Goal: Navigation & Orientation: Understand site structure

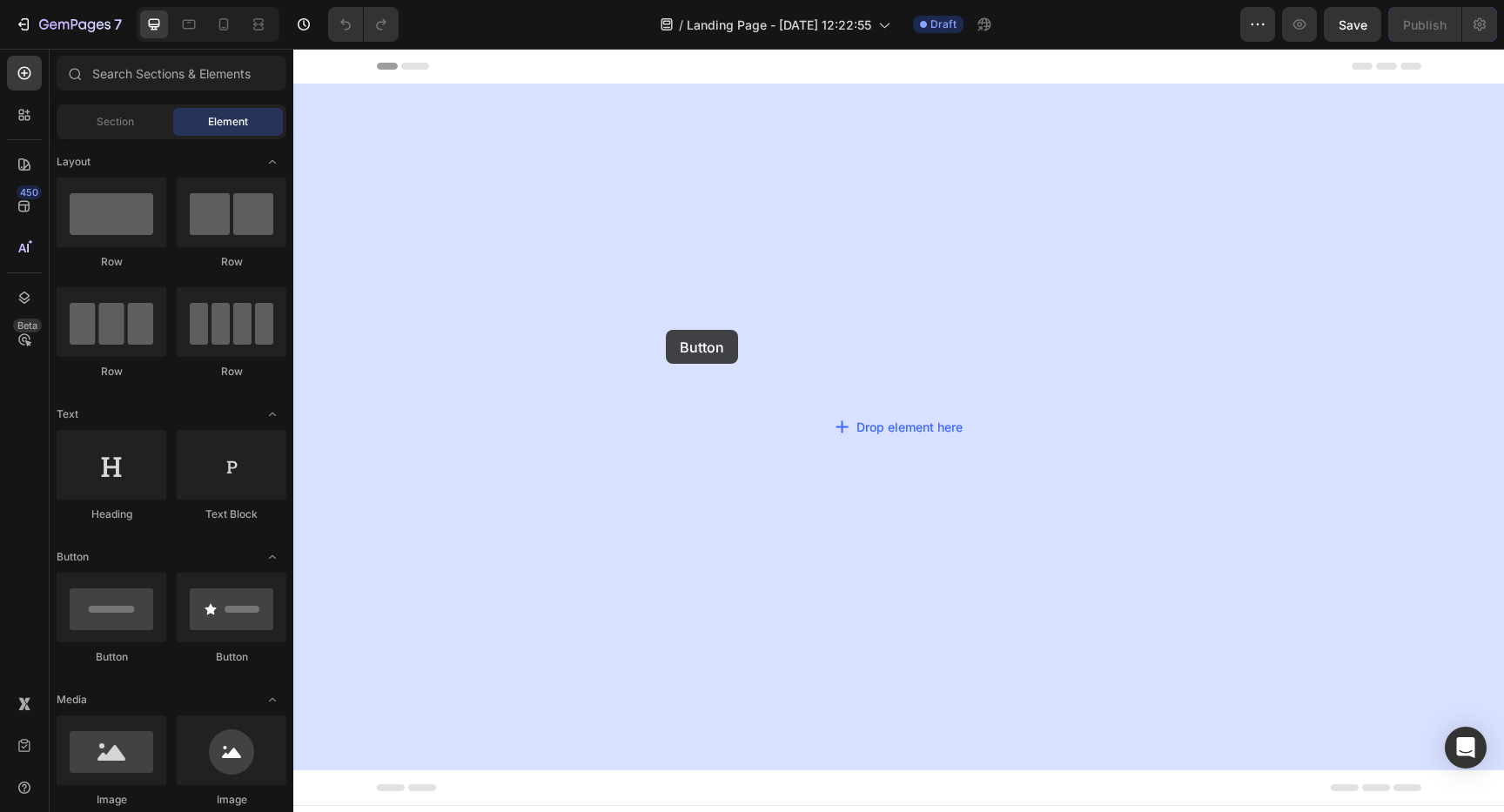
drag, startPoint x: 395, startPoint y: 680, endPoint x: 676, endPoint y: 320, distance: 456.7
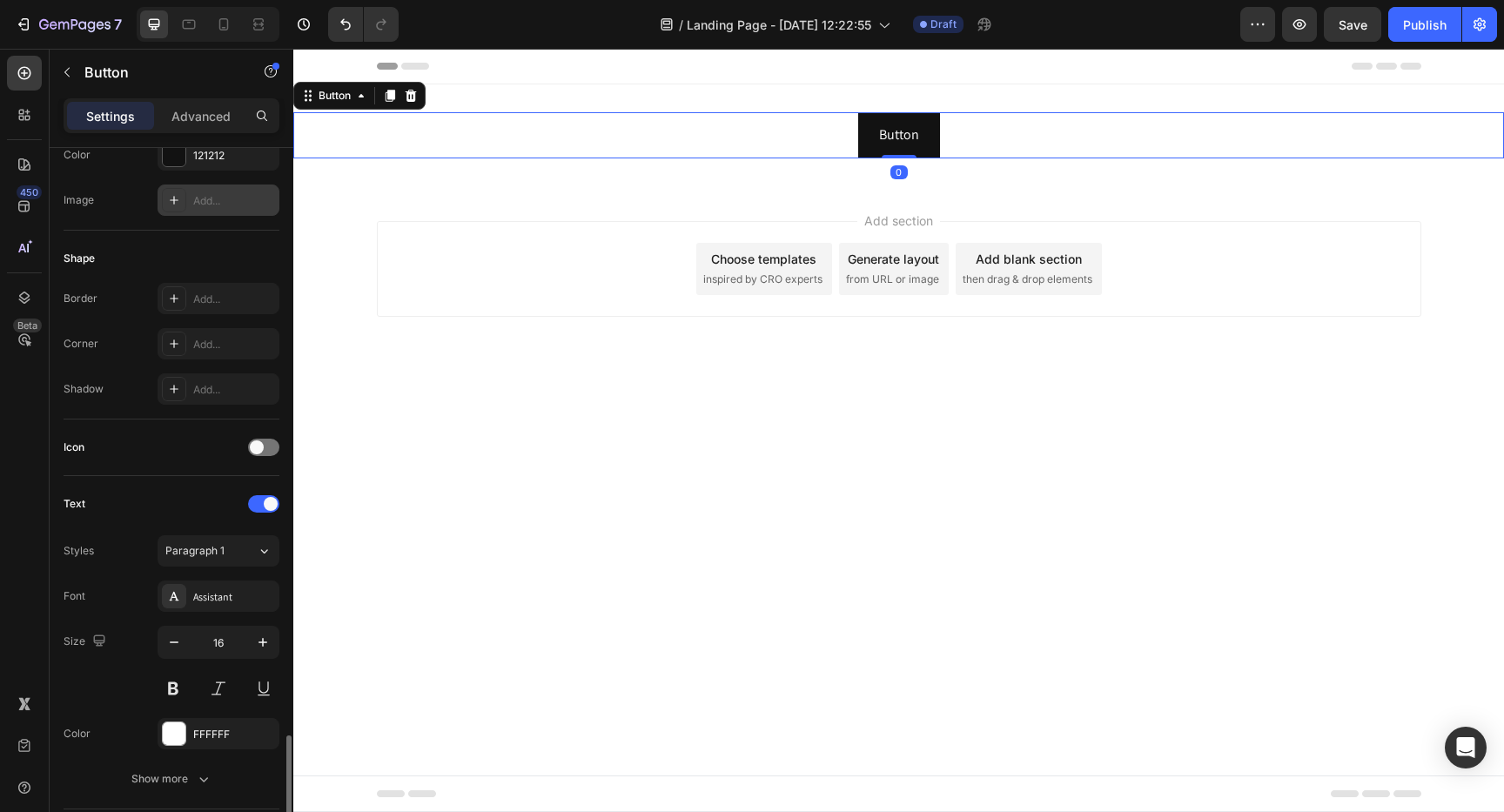
scroll to position [535, 0]
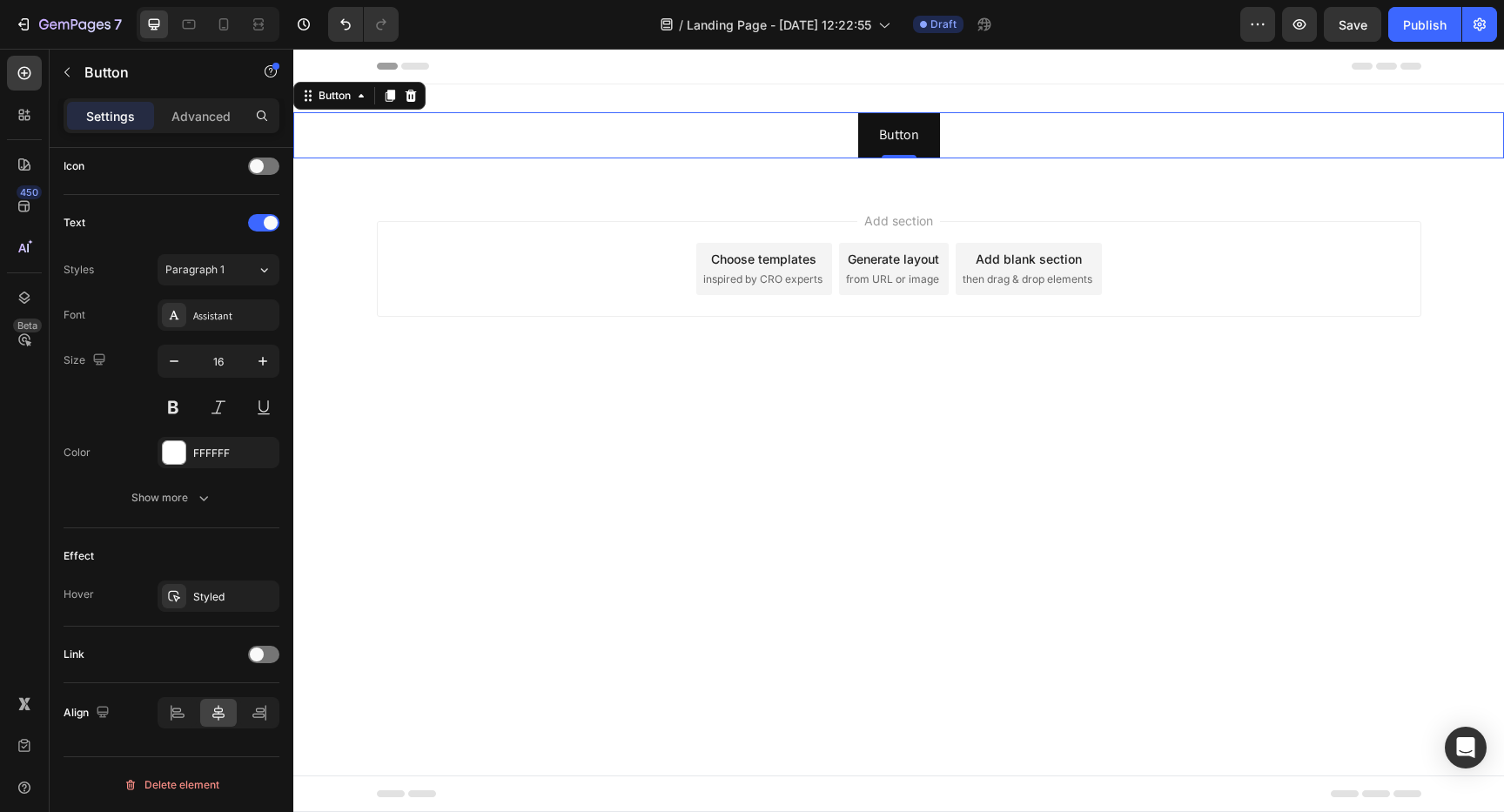
click at [458, 130] on div "Button Button 0" at bounding box center [898, 135] width 1210 height 46
click at [66, 72] on icon "button" at bounding box center [66, 72] width 14 height 14
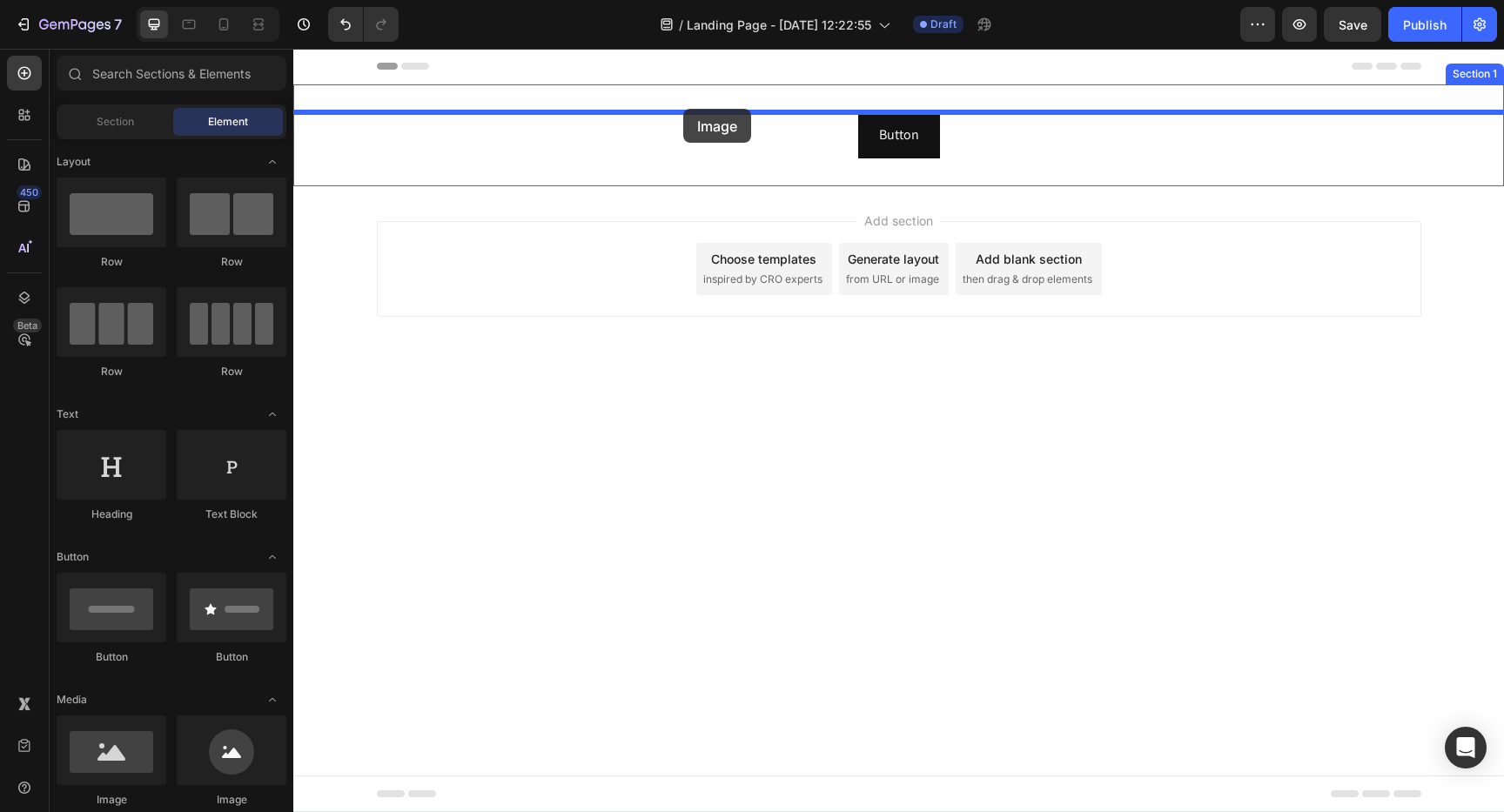
drag, startPoint x: 423, startPoint y: 796, endPoint x: 683, endPoint y: 108, distance: 735.5
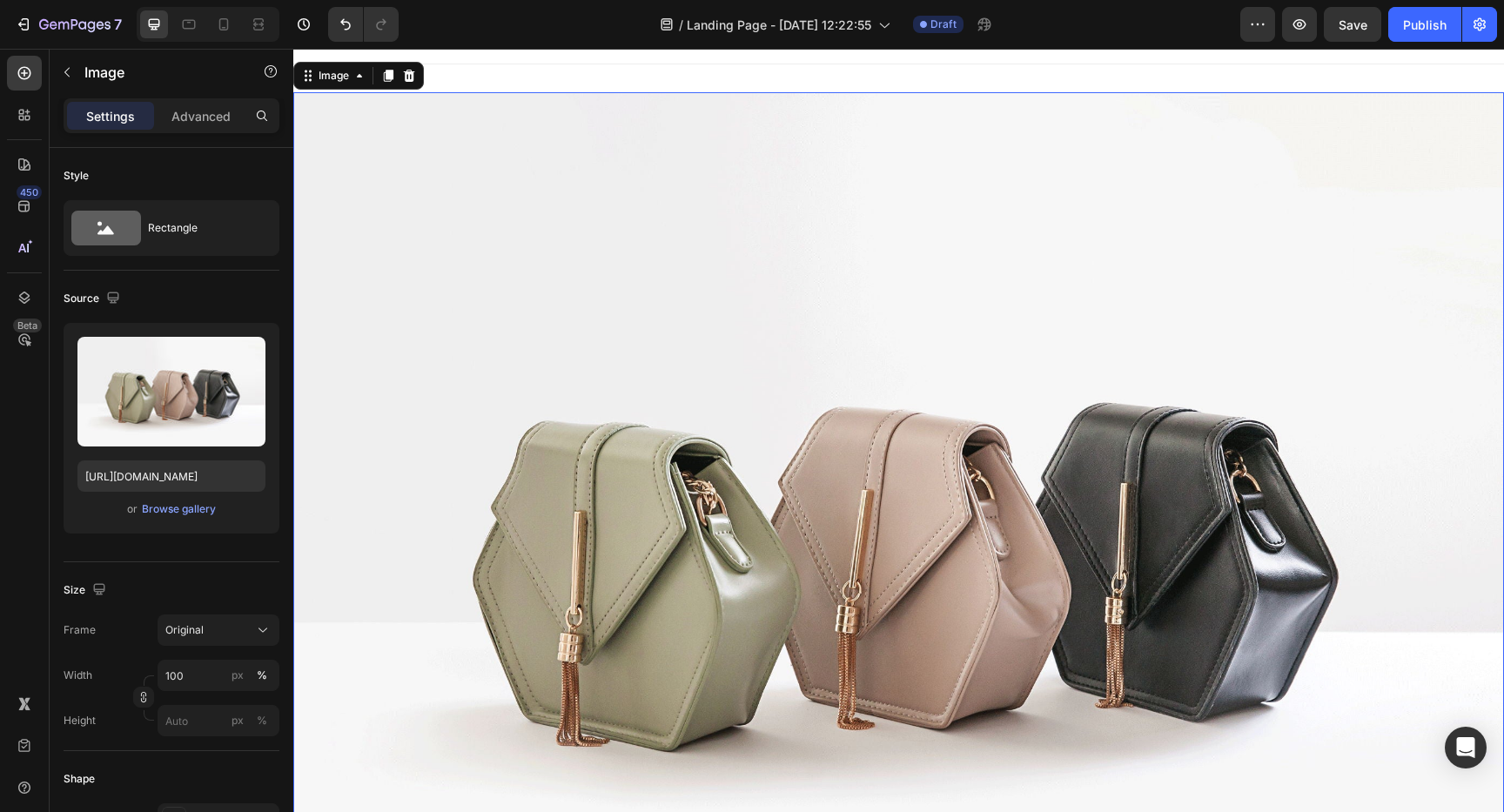
scroll to position [0, 0]
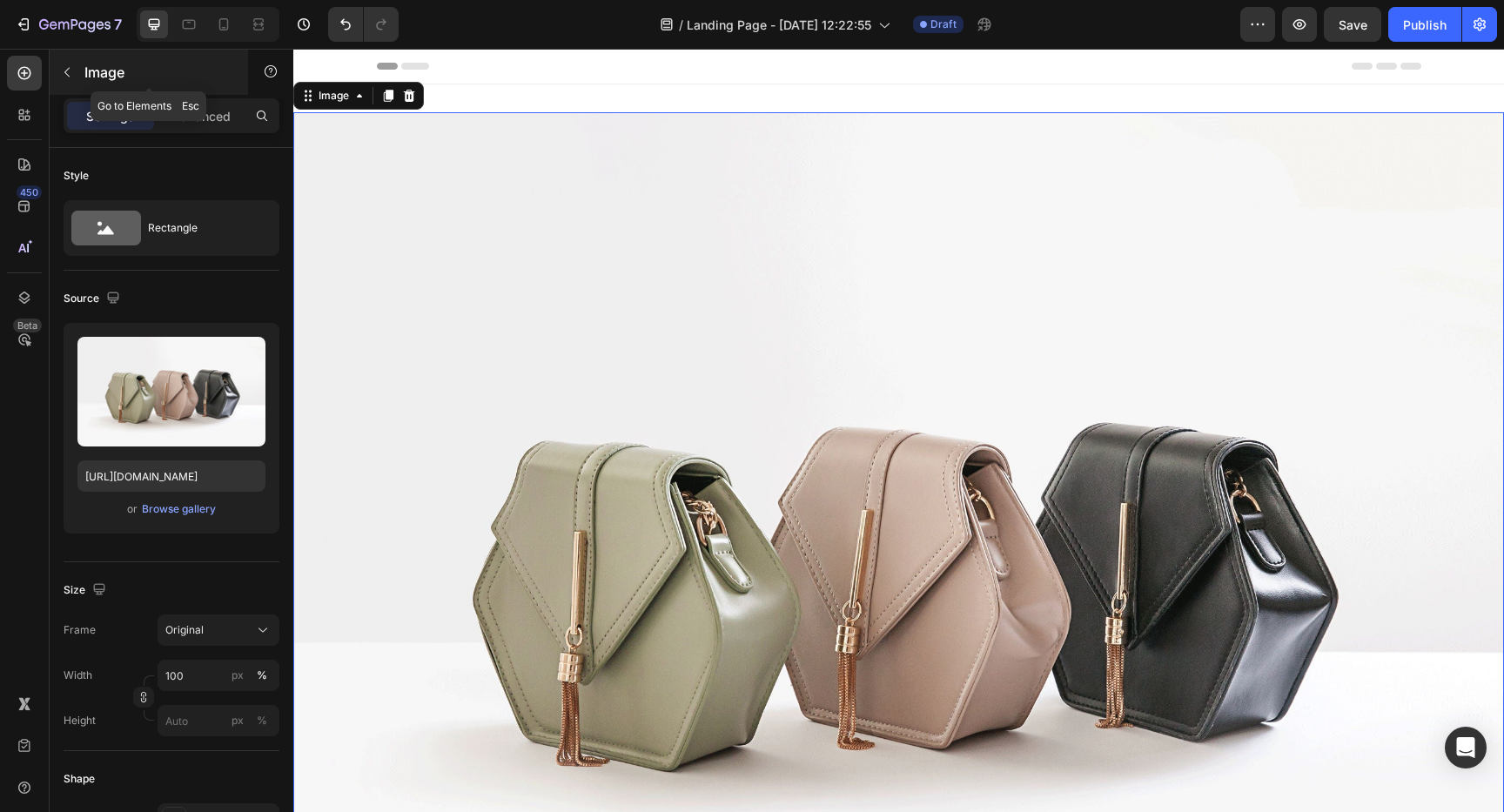
click at [70, 73] on icon "button" at bounding box center [66, 72] width 14 height 14
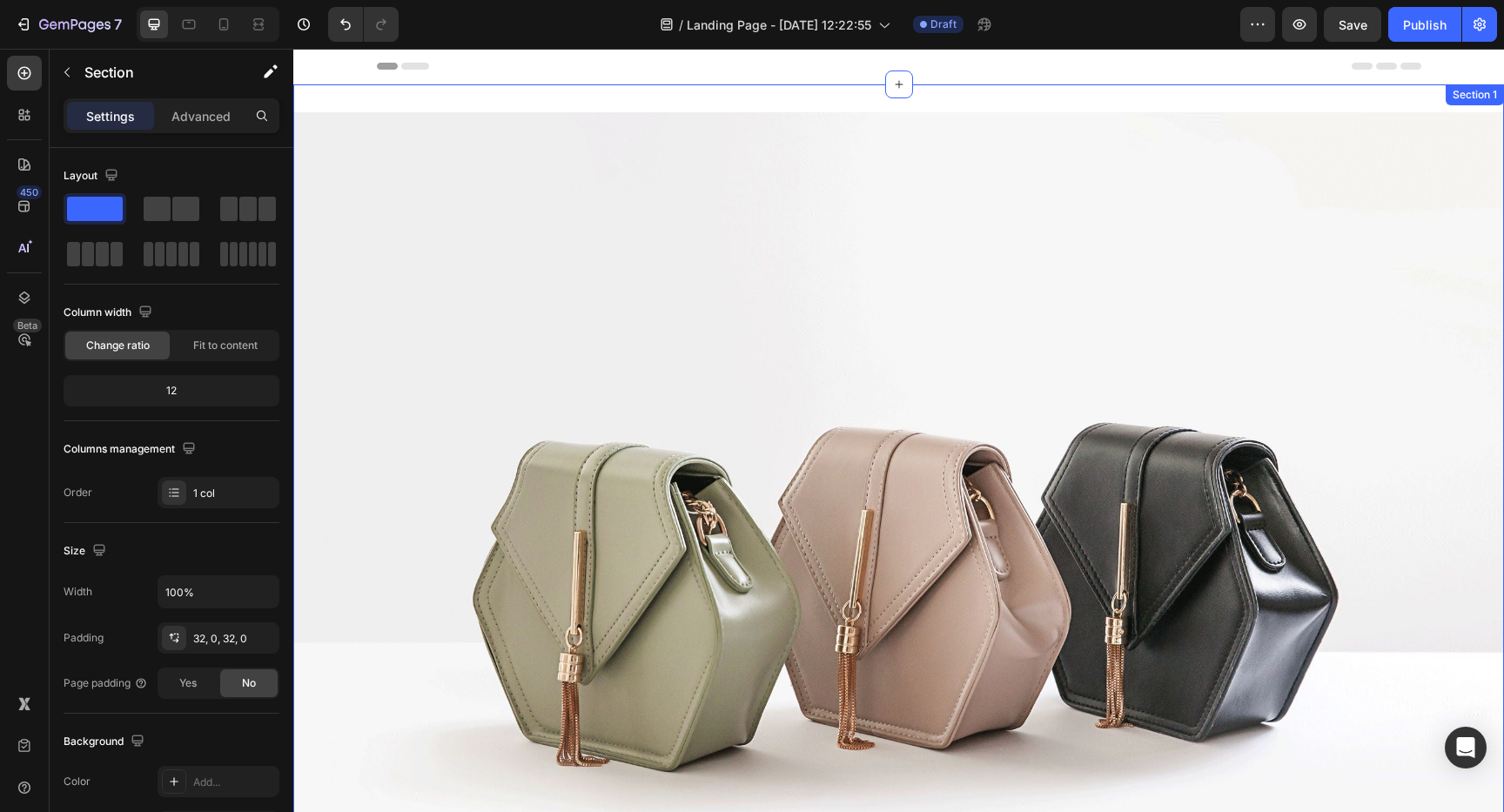
click at [365, 94] on div "Image Button Button Section 1" at bounding box center [898, 596] width 1210 height 1023
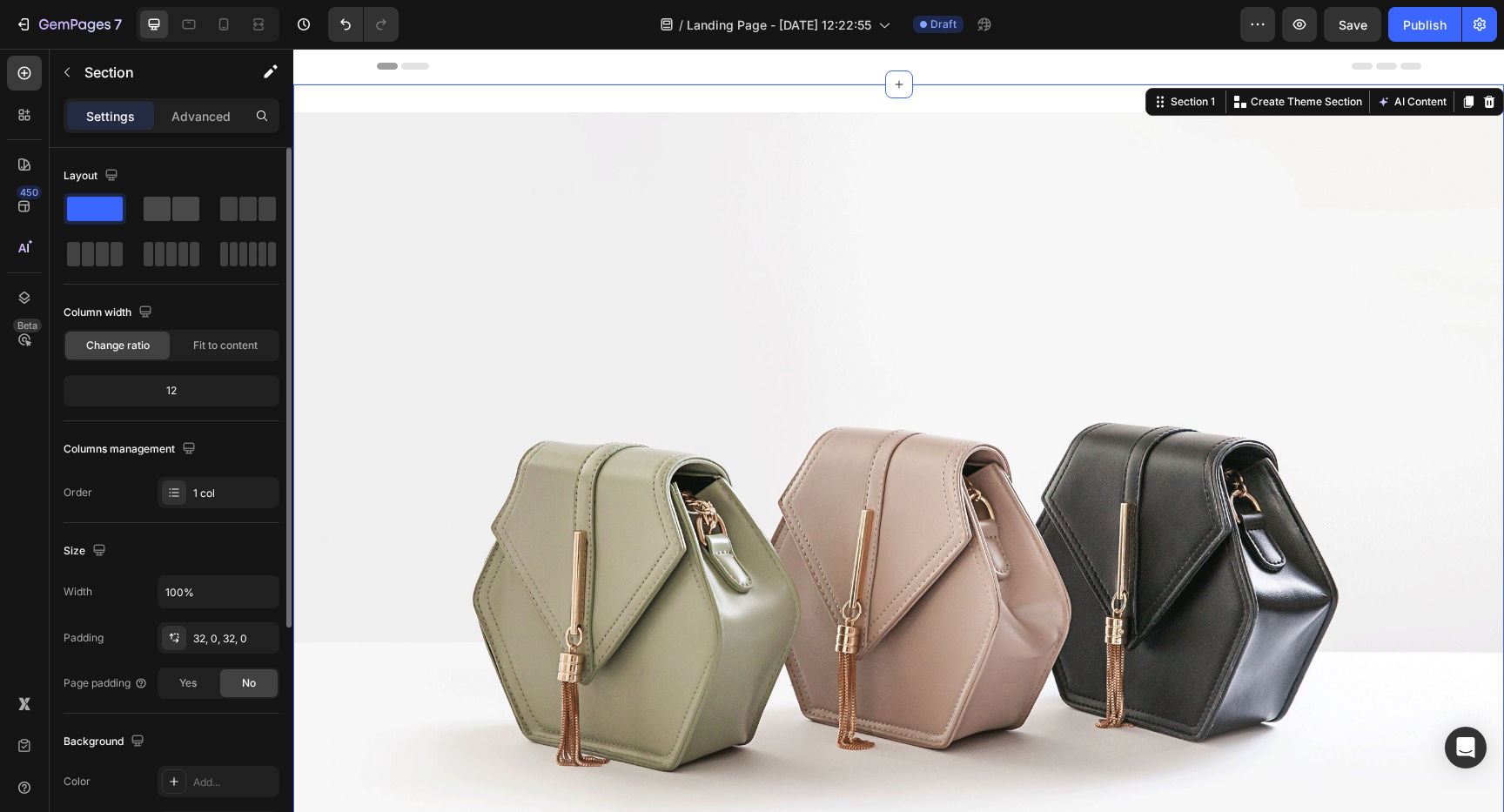
click at [175, 211] on span at bounding box center [186, 209] width 27 height 25
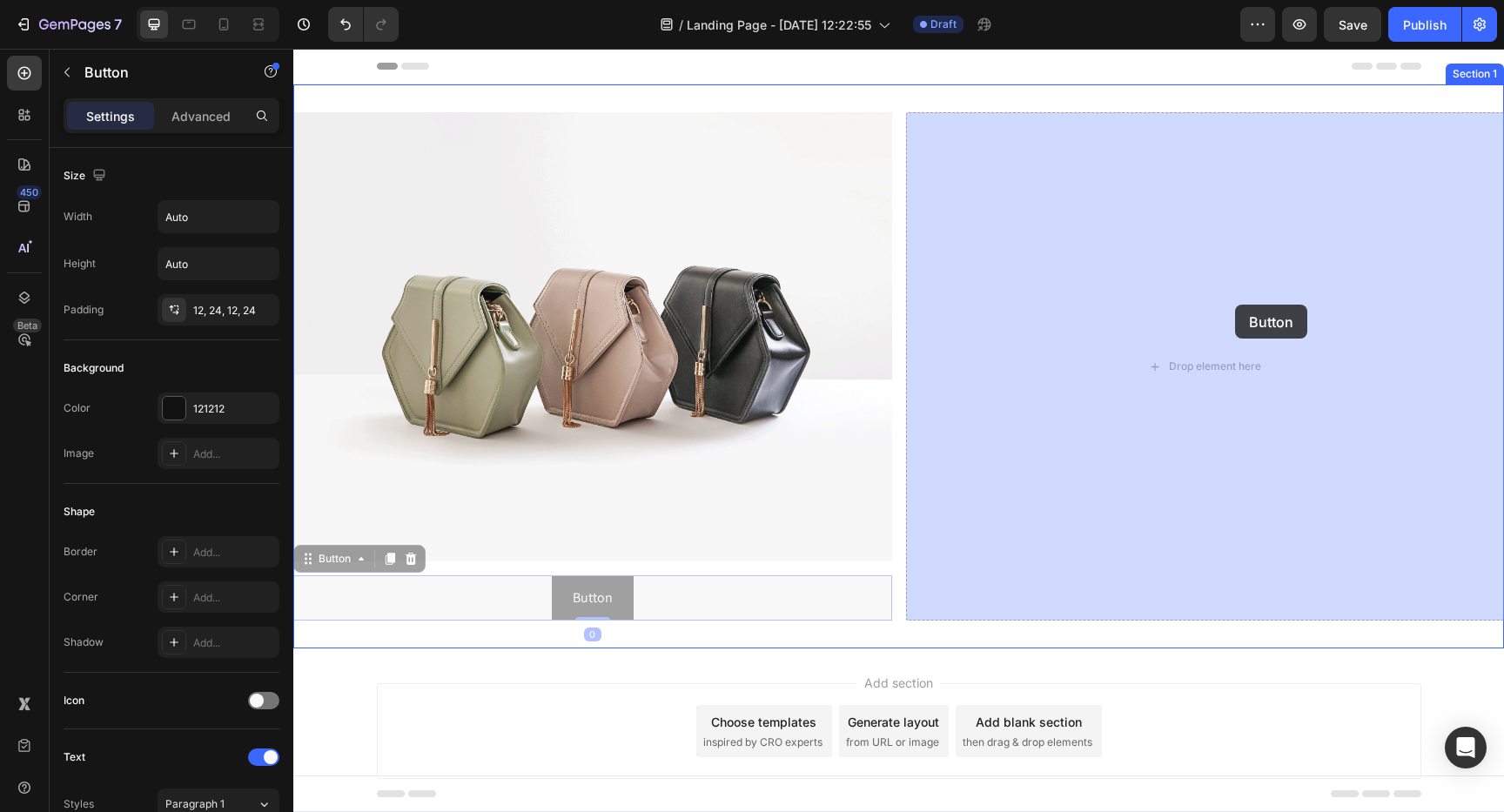
drag, startPoint x: 611, startPoint y: 604, endPoint x: 1235, endPoint y: 304, distance: 692.4
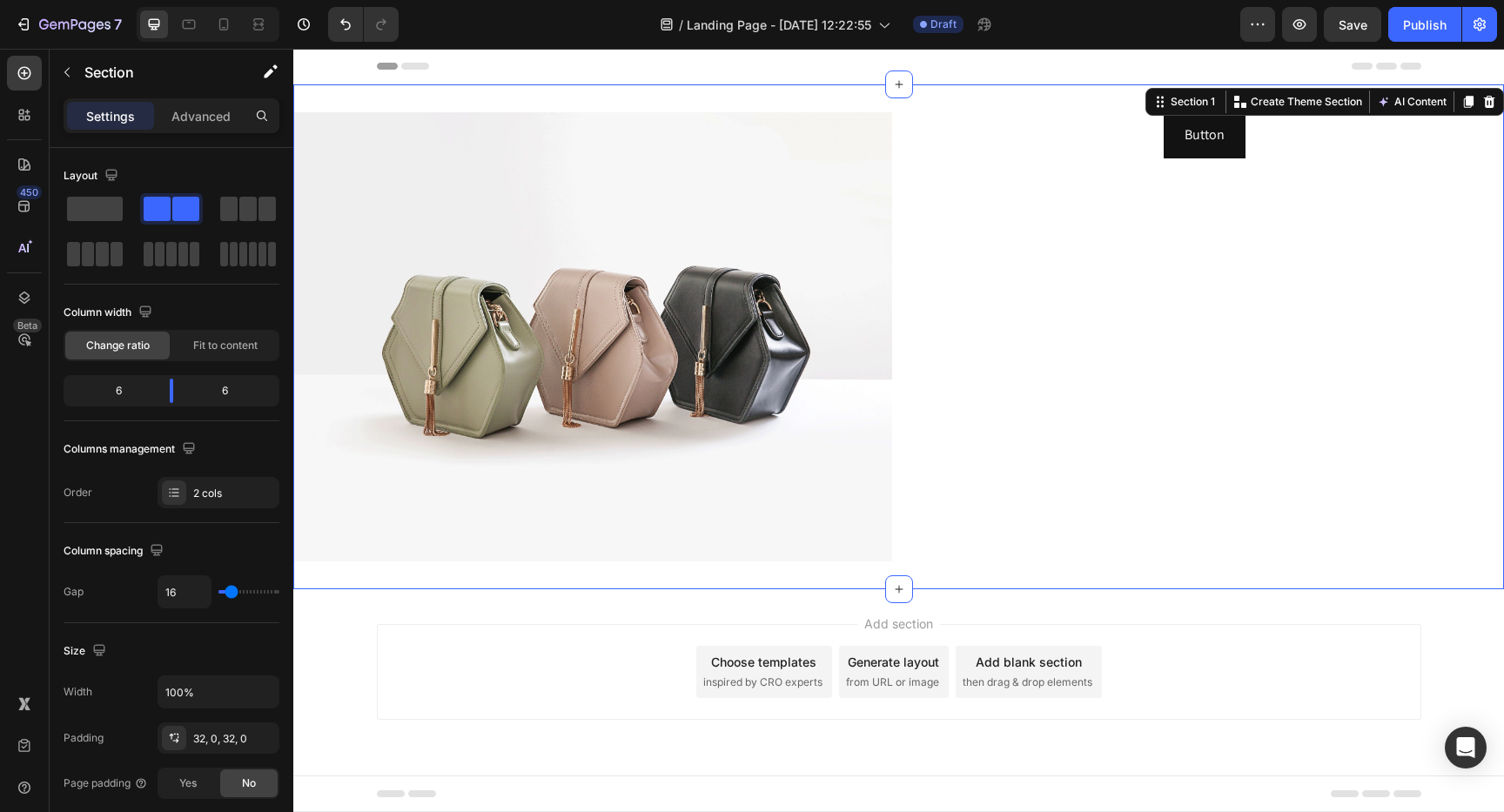
click at [959, 442] on div "Button Button" at bounding box center [1205, 336] width 599 height 449
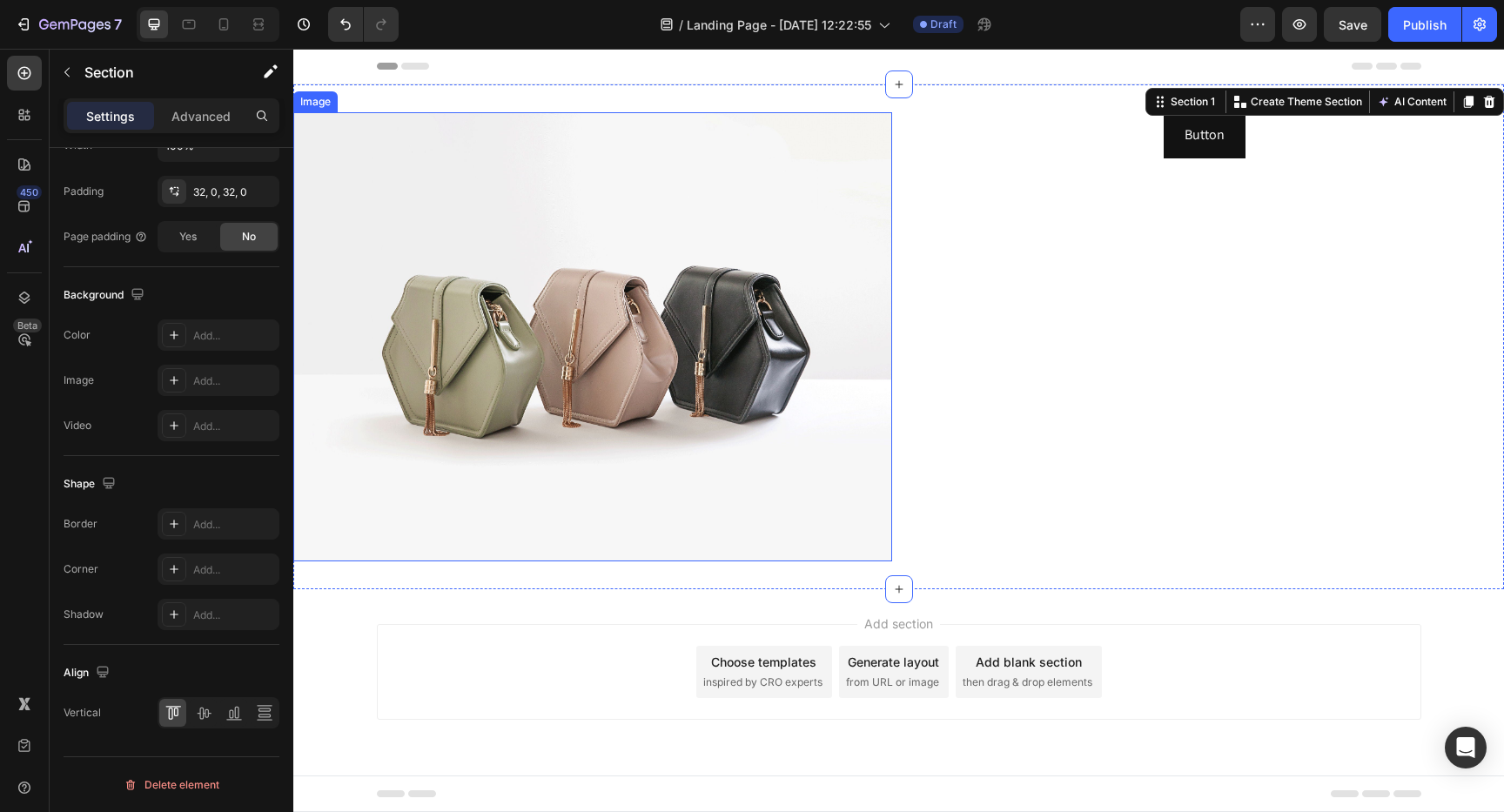
click at [610, 402] on img at bounding box center [593, 336] width 599 height 449
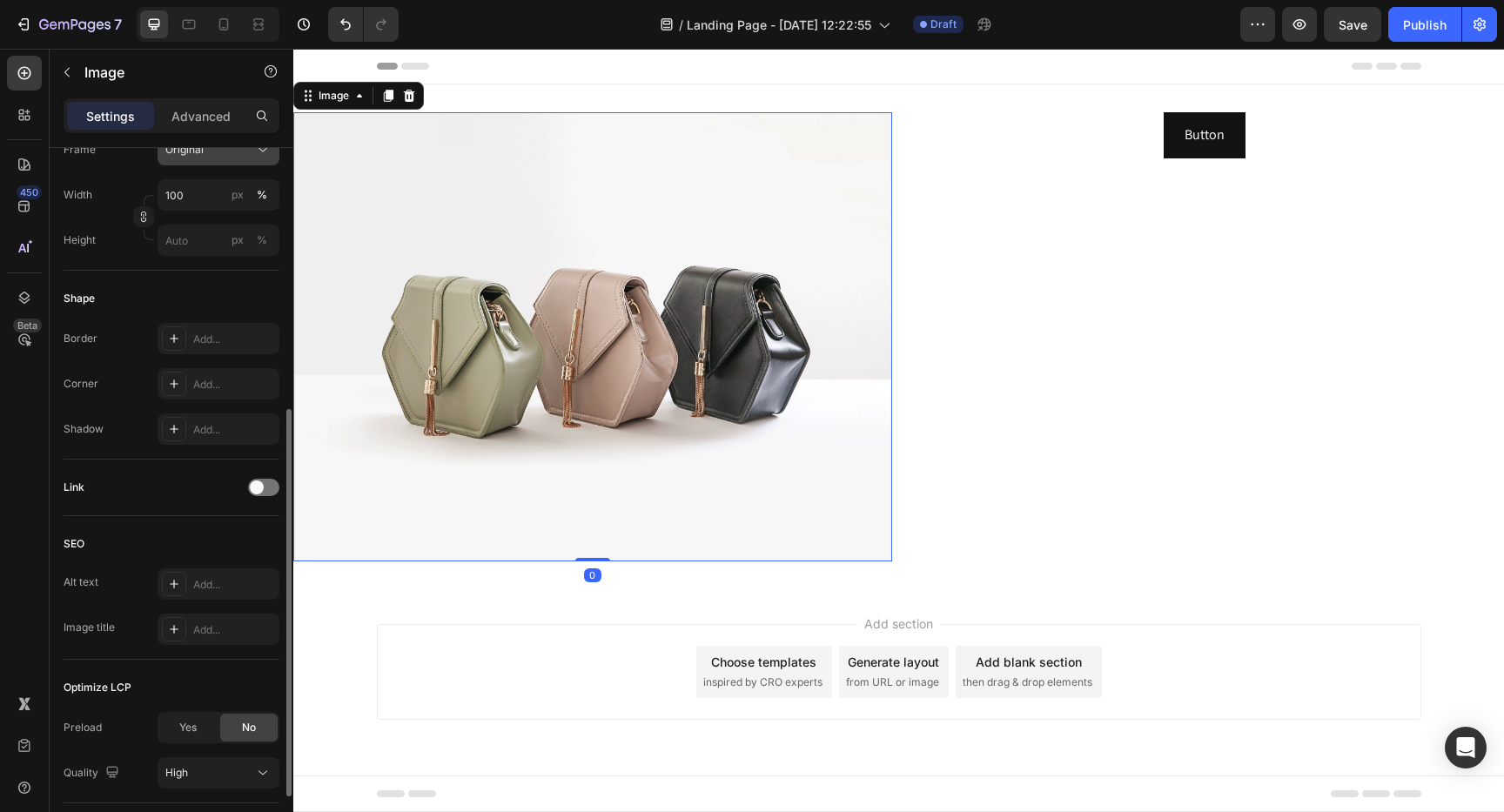
scroll to position [600, 0]
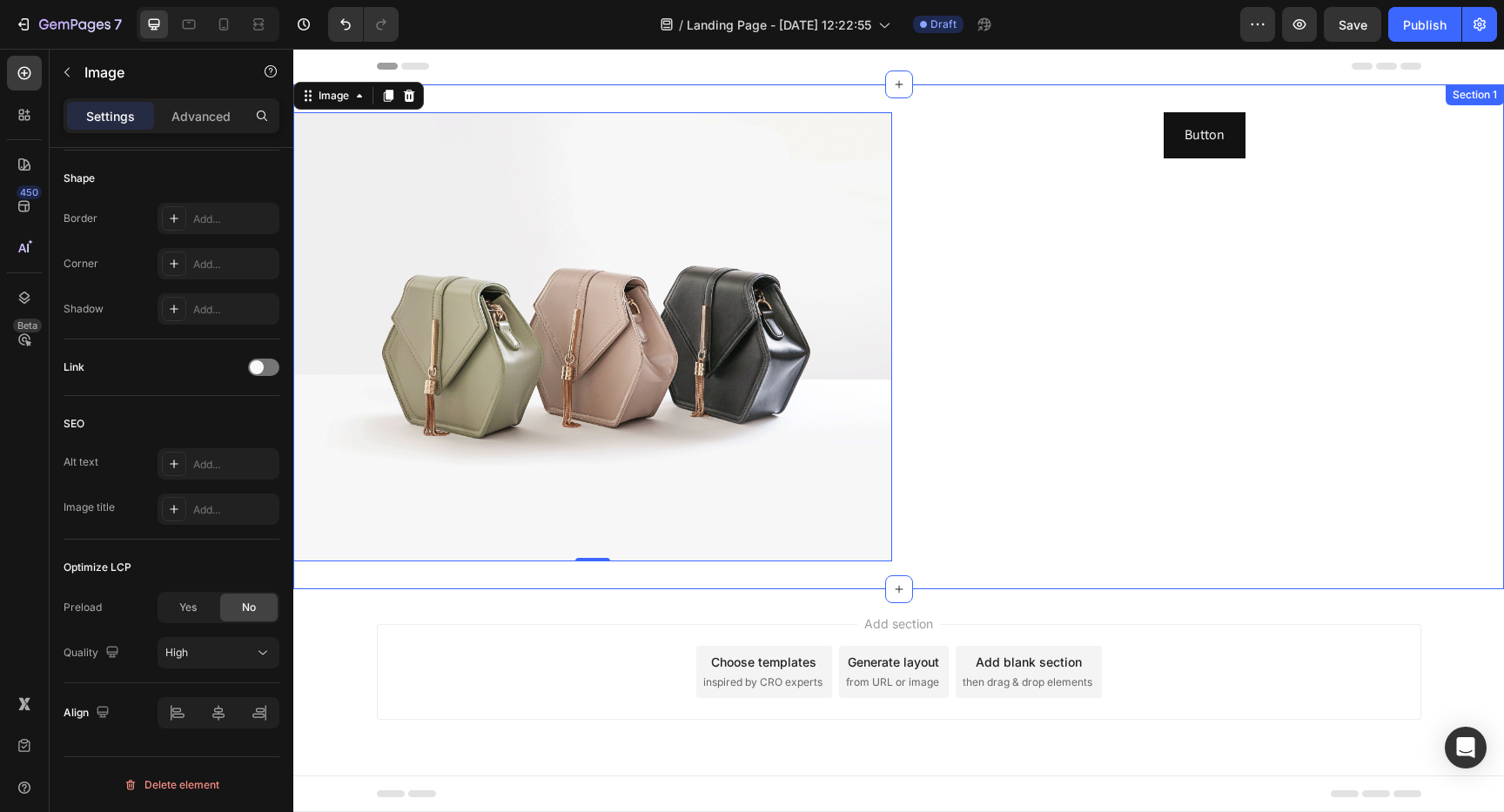
click at [1007, 413] on div "Button Button" at bounding box center [1205, 336] width 599 height 449
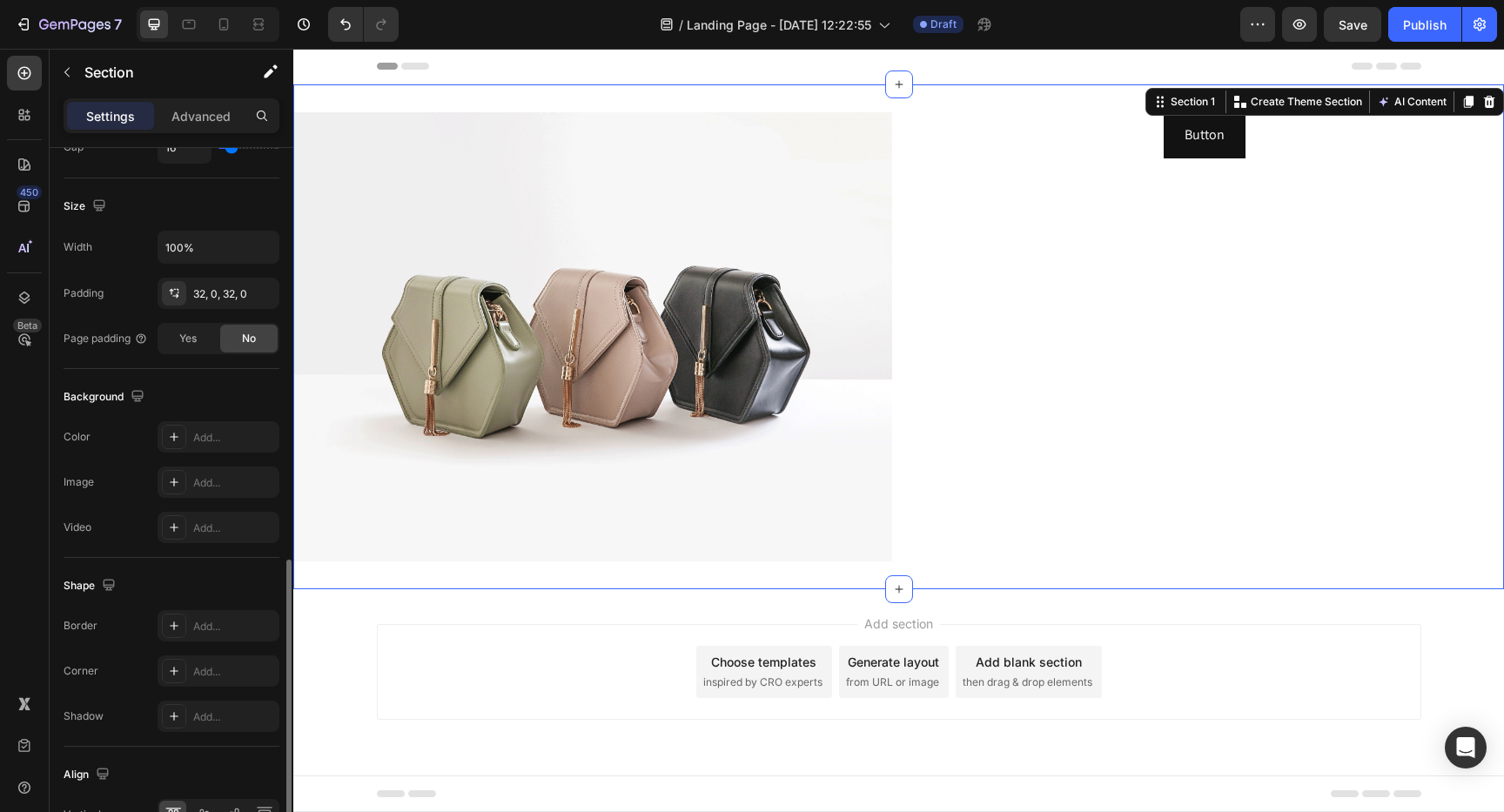
scroll to position [547, 0]
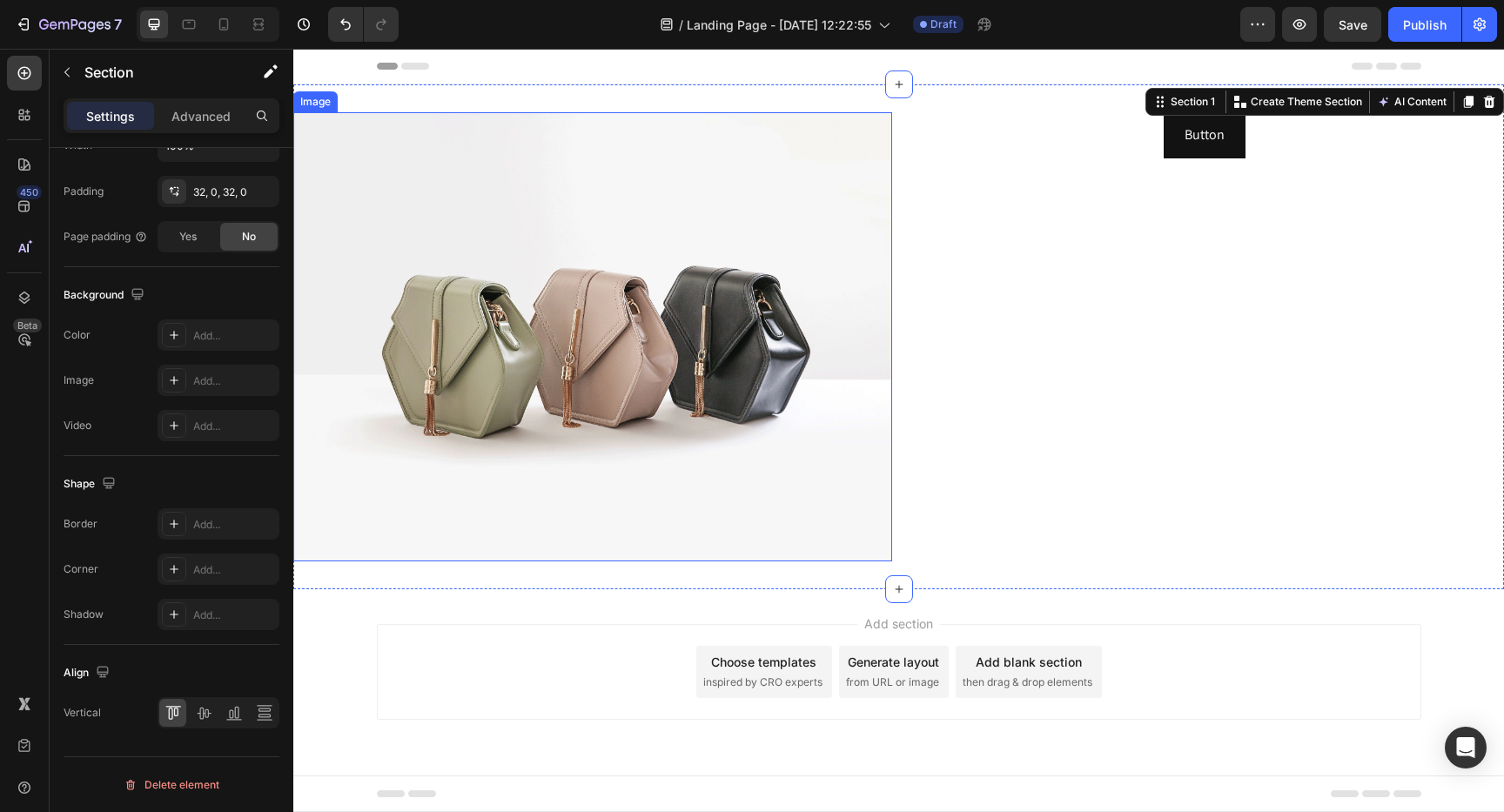
click at [820, 298] on img at bounding box center [593, 336] width 599 height 449
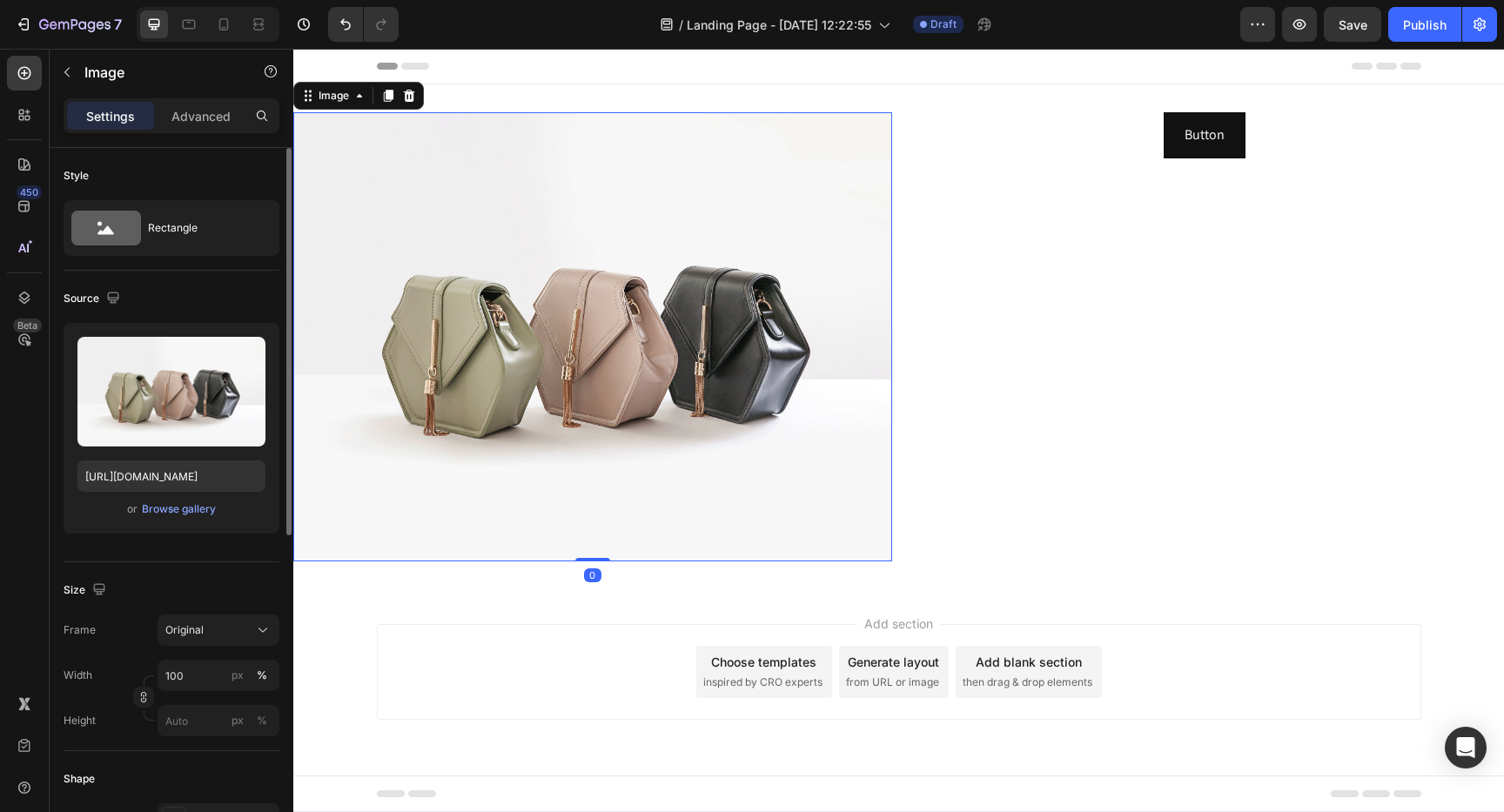
scroll to position [600, 0]
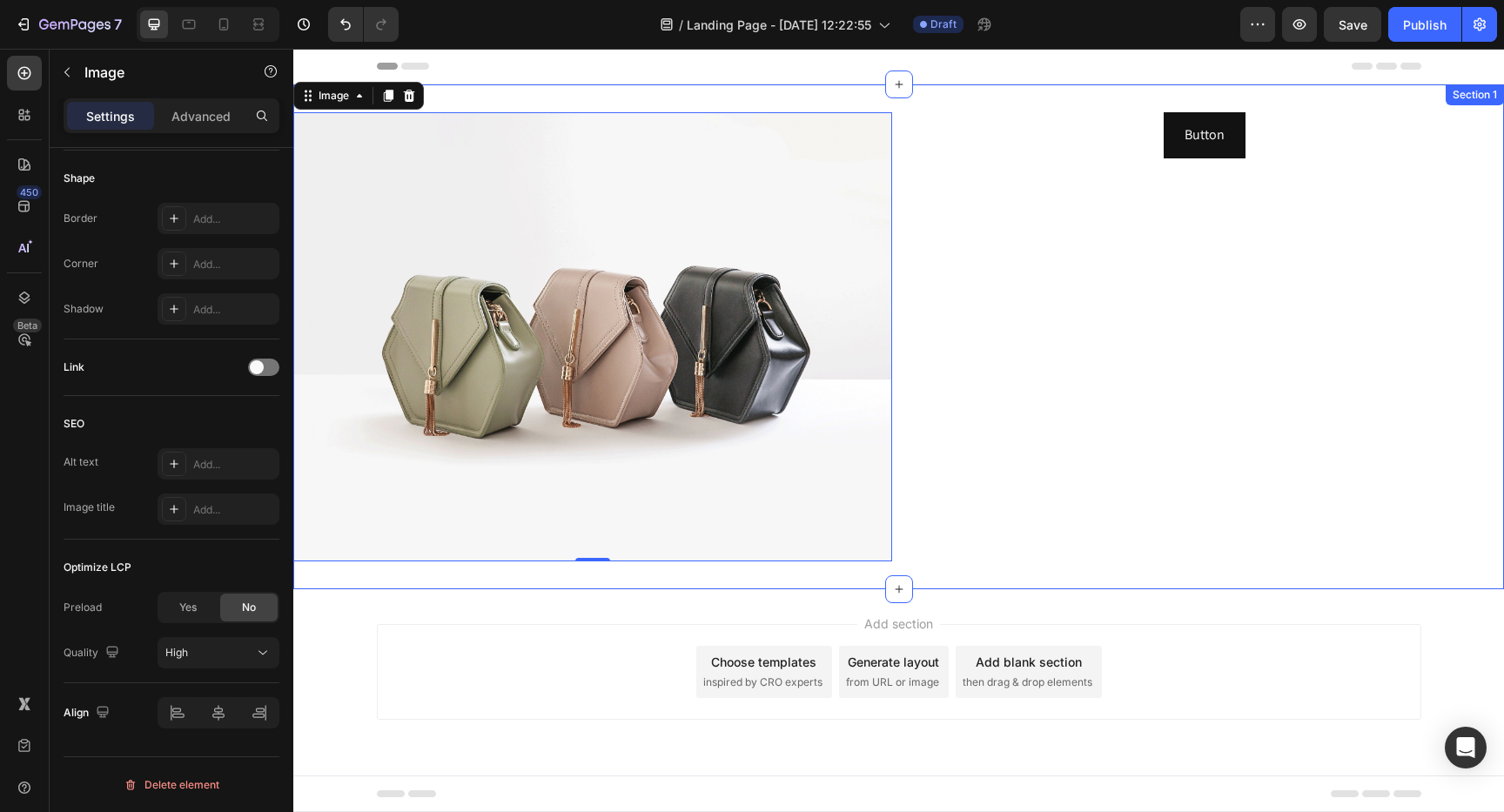
click at [999, 443] on div "Button Button" at bounding box center [1205, 336] width 599 height 449
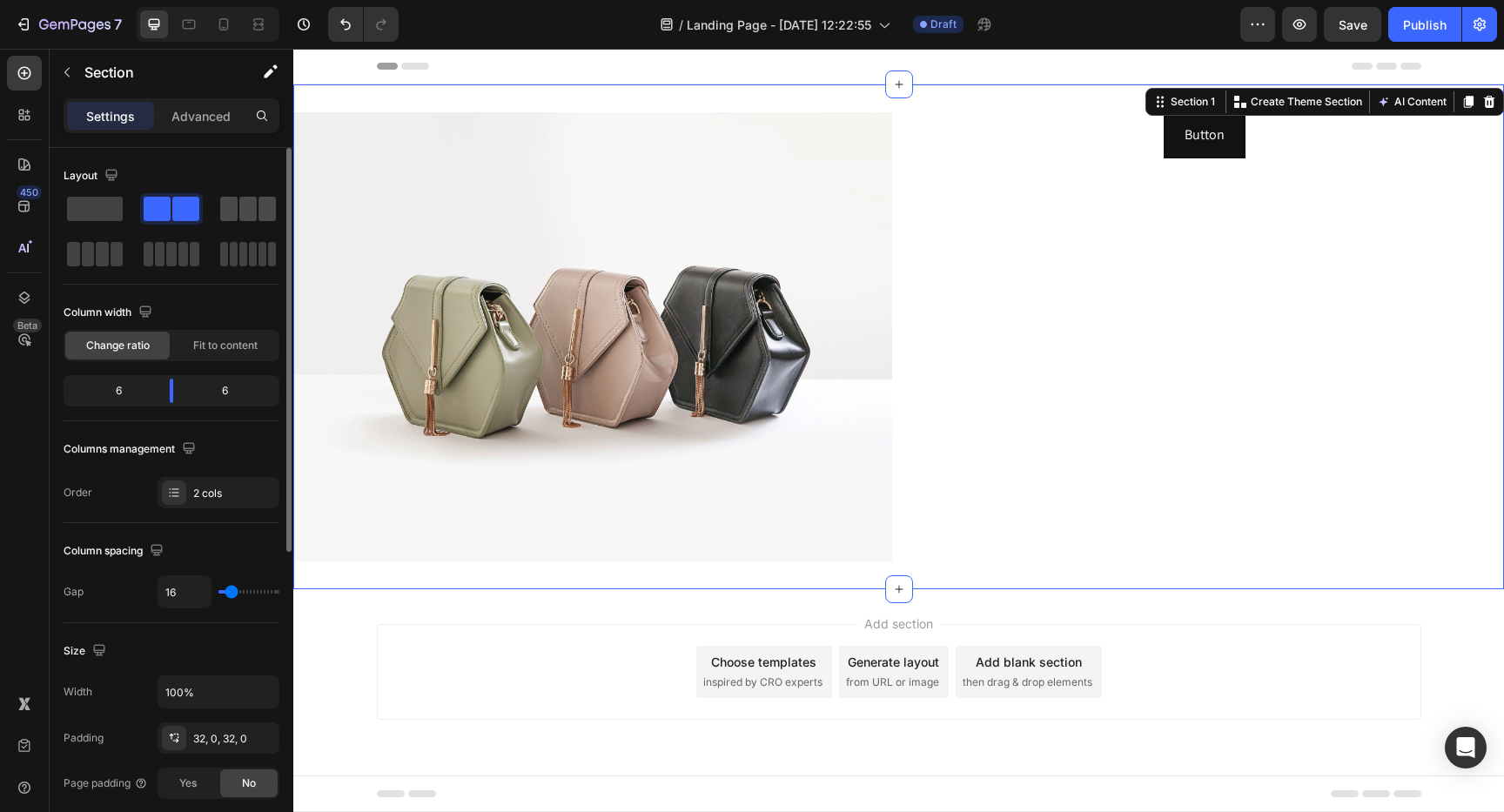
click at [229, 212] on span at bounding box center [229, 209] width 17 height 25
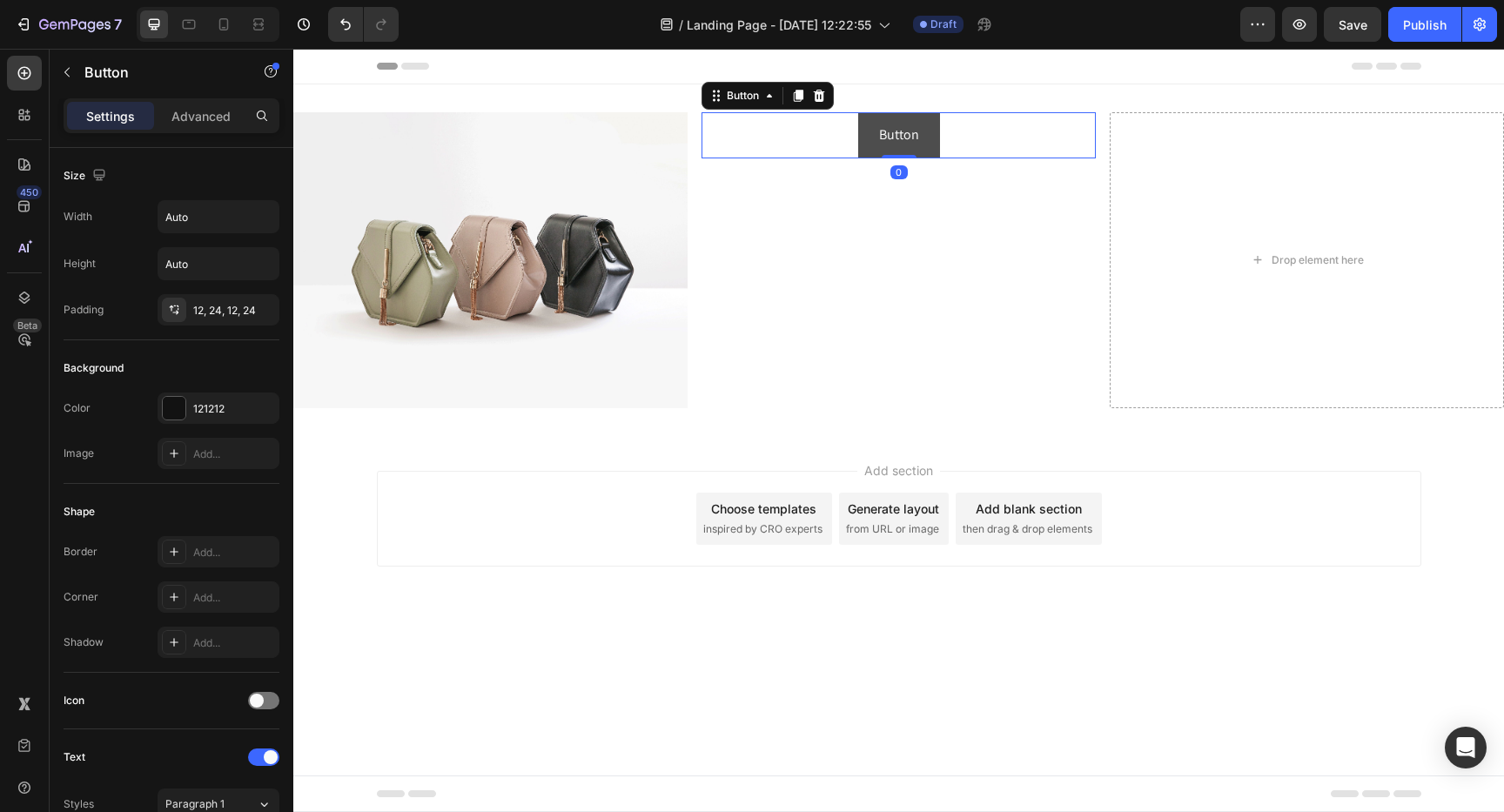
click at [920, 131] on button "Button" at bounding box center [899, 135] width 82 height 46
click at [794, 98] on icon at bounding box center [798, 96] width 9 height 12
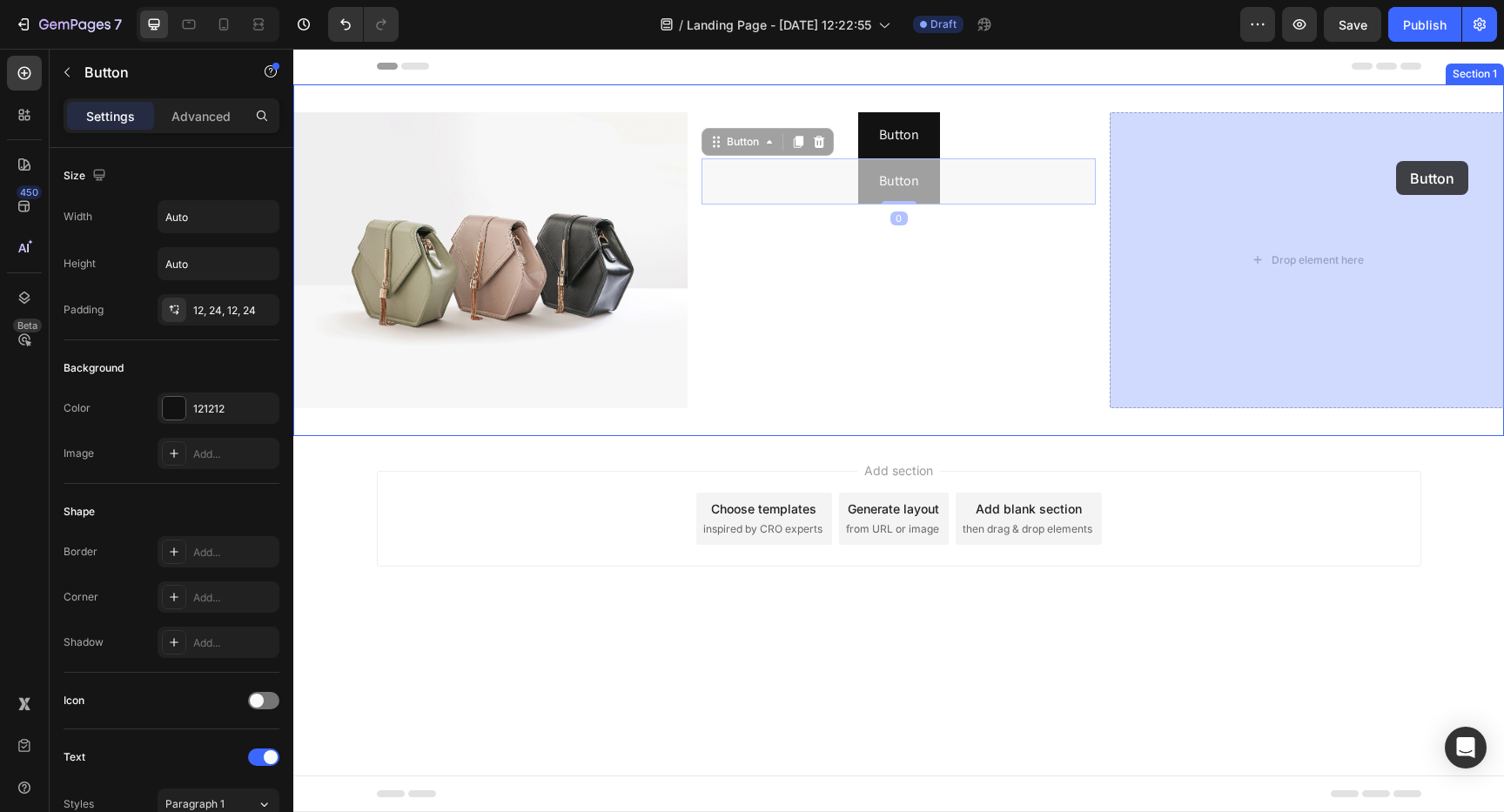
drag, startPoint x: 717, startPoint y: 147, endPoint x: 1320, endPoint y: 206, distance: 605.9
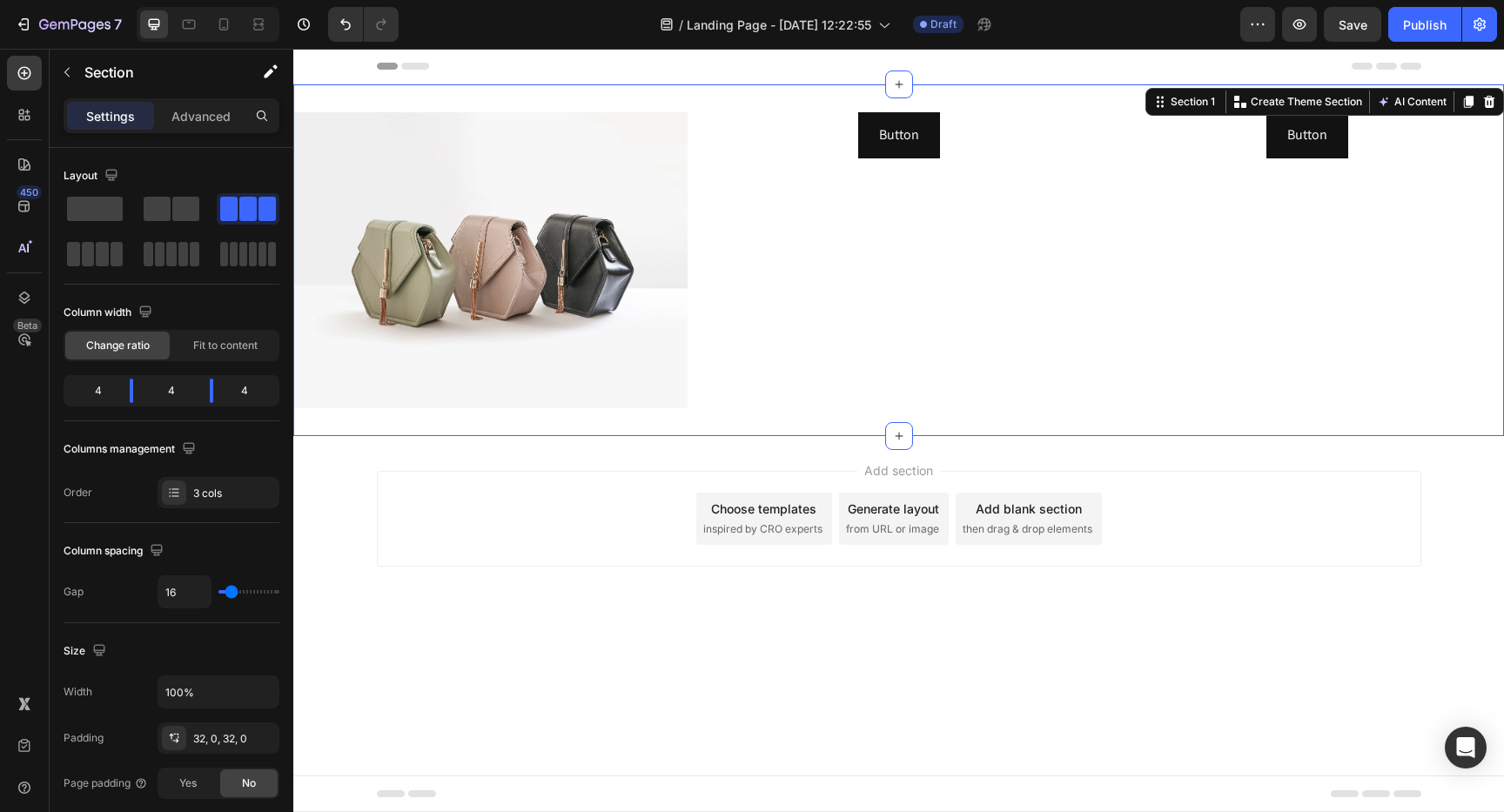
click at [761, 263] on div "Button Button" at bounding box center [898, 260] width 394 height 296
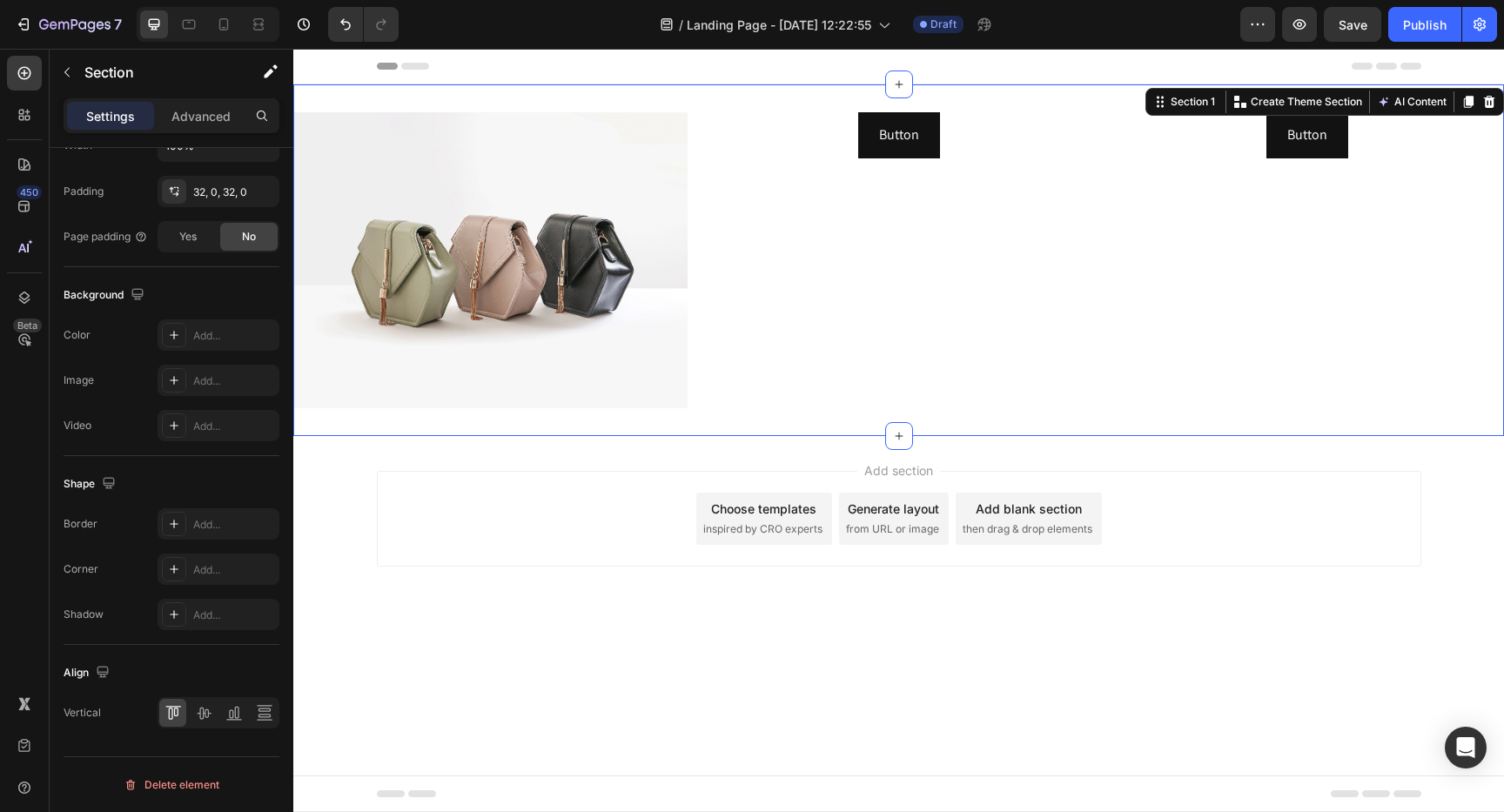
click at [485, 416] on div "Image Button Button Button Button Section 1 You can create reusable sections Cr…" at bounding box center [898, 260] width 1210 height 352
click at [485, 410] on div "Image Button Button Button Button Section 1 You can create reusable sections Cr…" at bounding box center [898, 260] width 1210 height 352
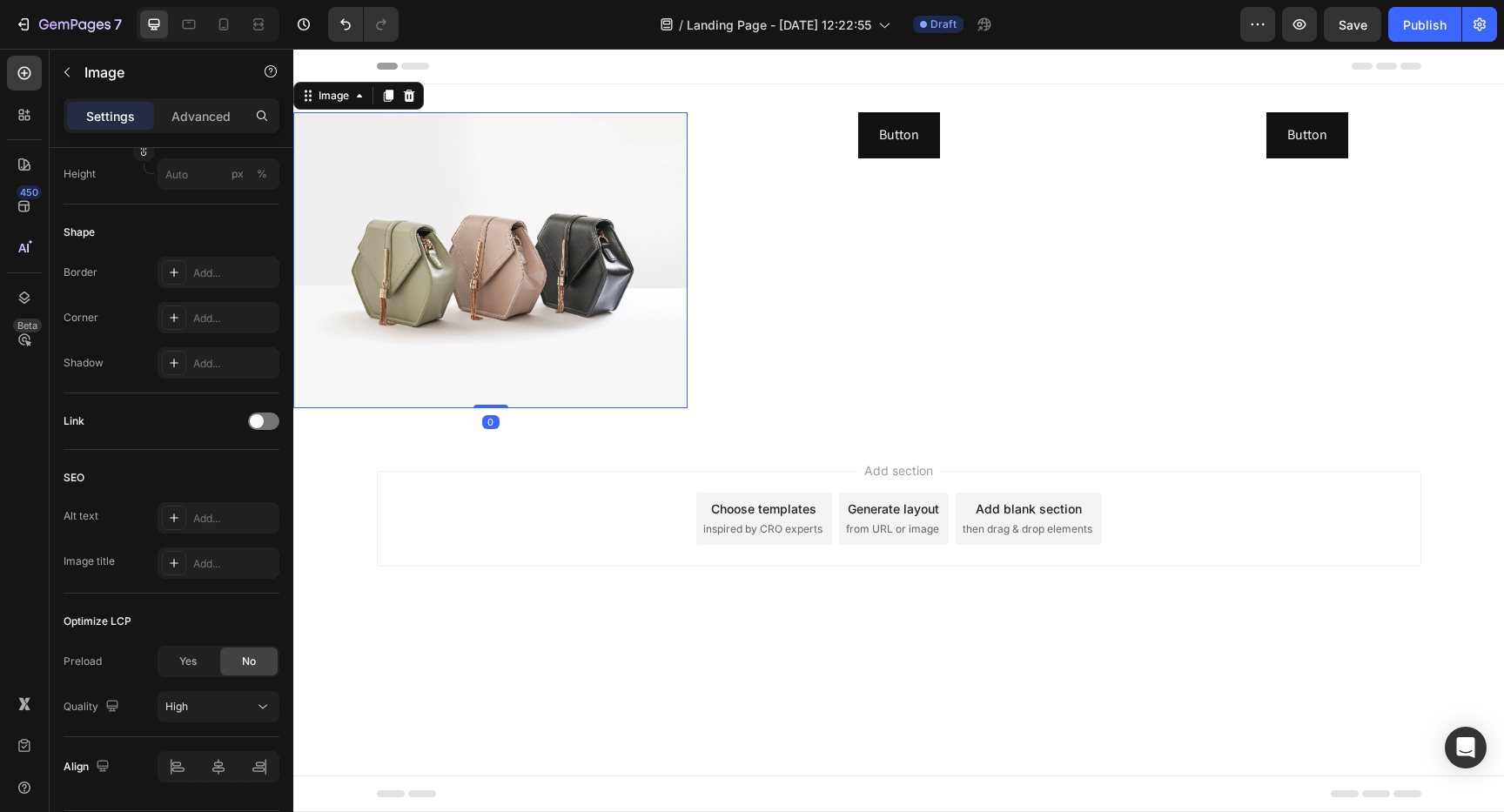
click at [486, 316] on img at bounding box center [490, 260] width 394 height 296
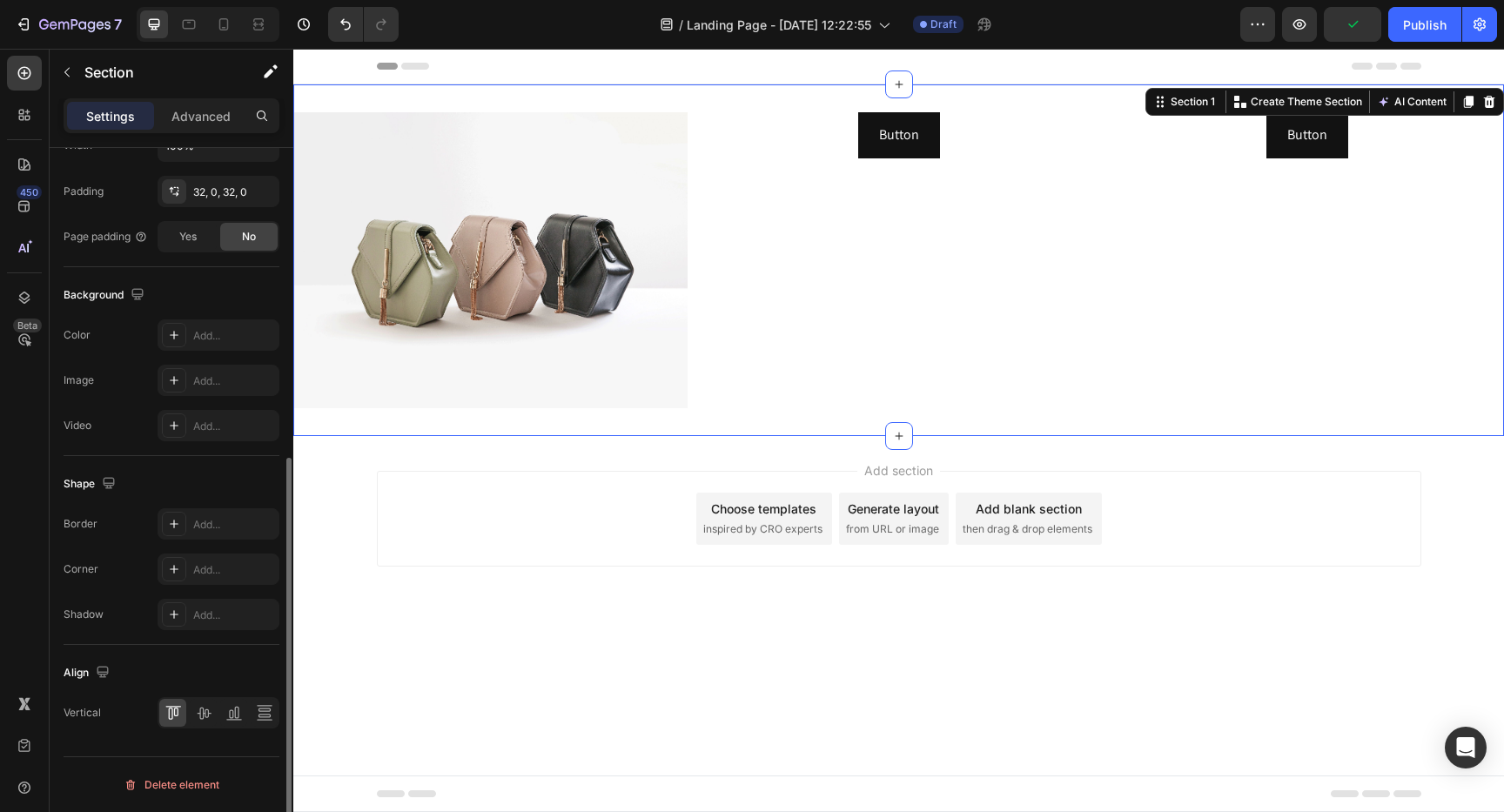
scroll to position [0, 0]
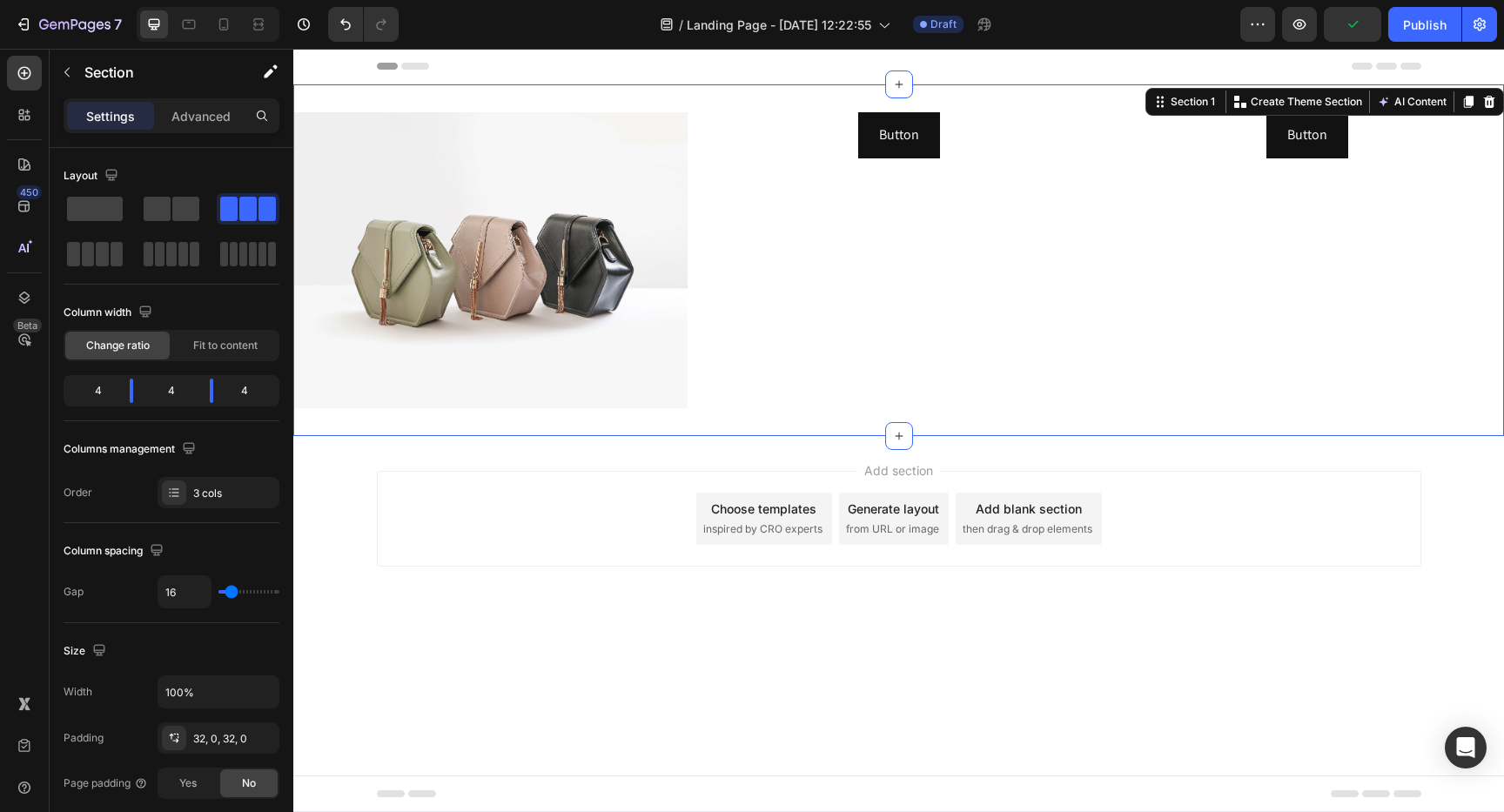
click at [751, 268] on div "Button Button" at bounding box center [898, 260] width 394 height 296
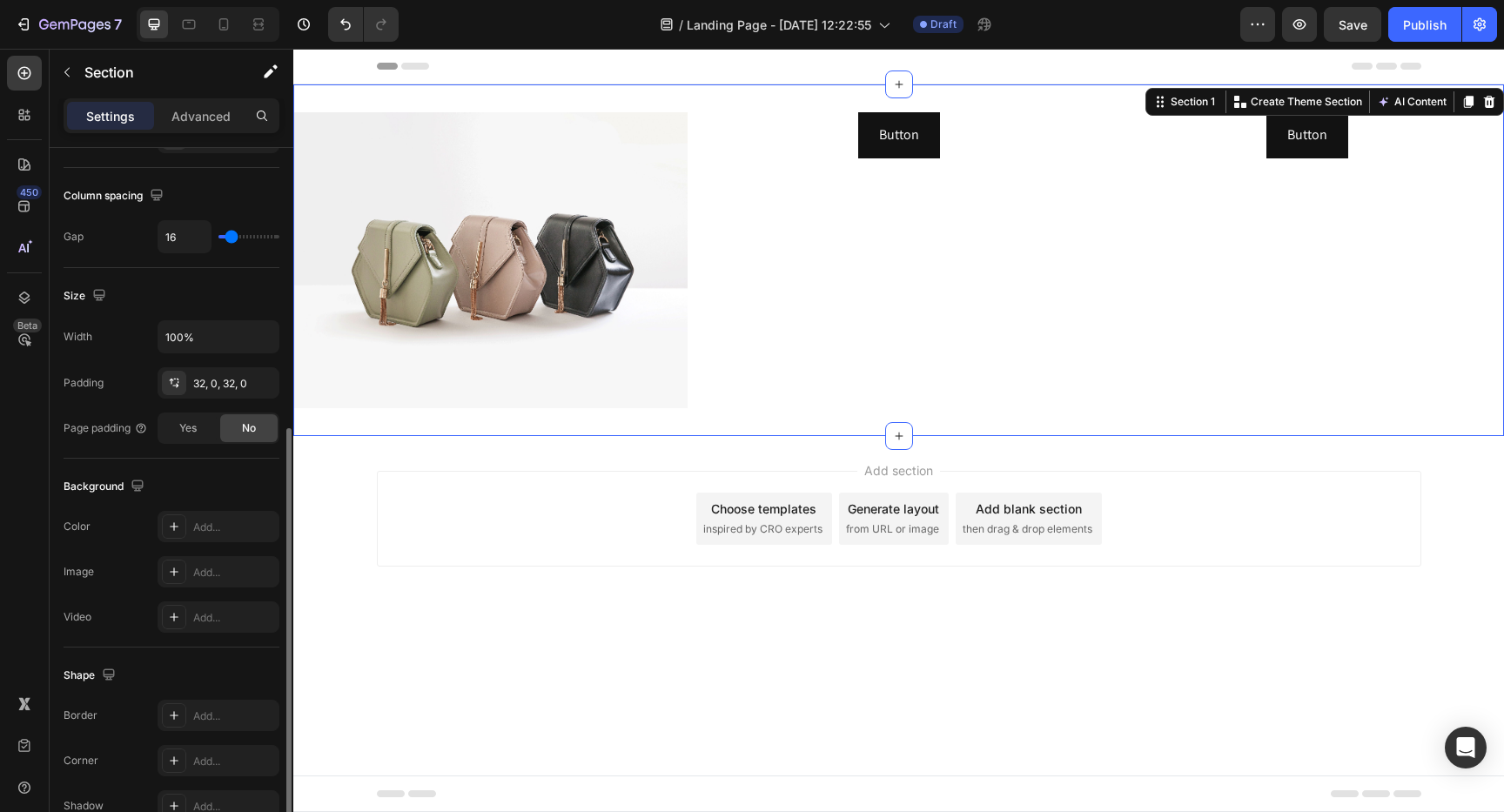
scroll to position [547, 0]
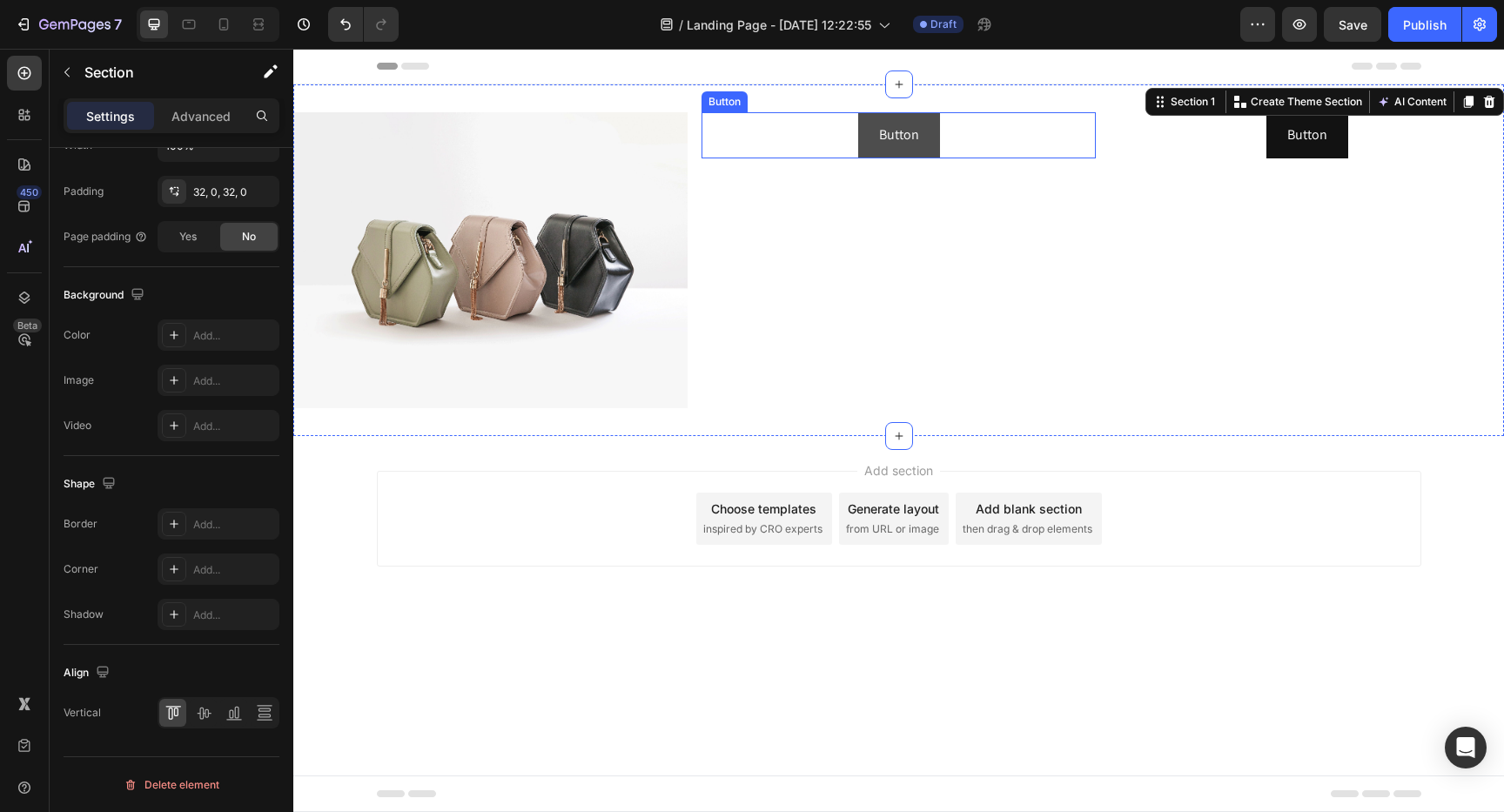
click at [920, 146] on button "Button" at bounding box center [899, 135] width 82 height 46
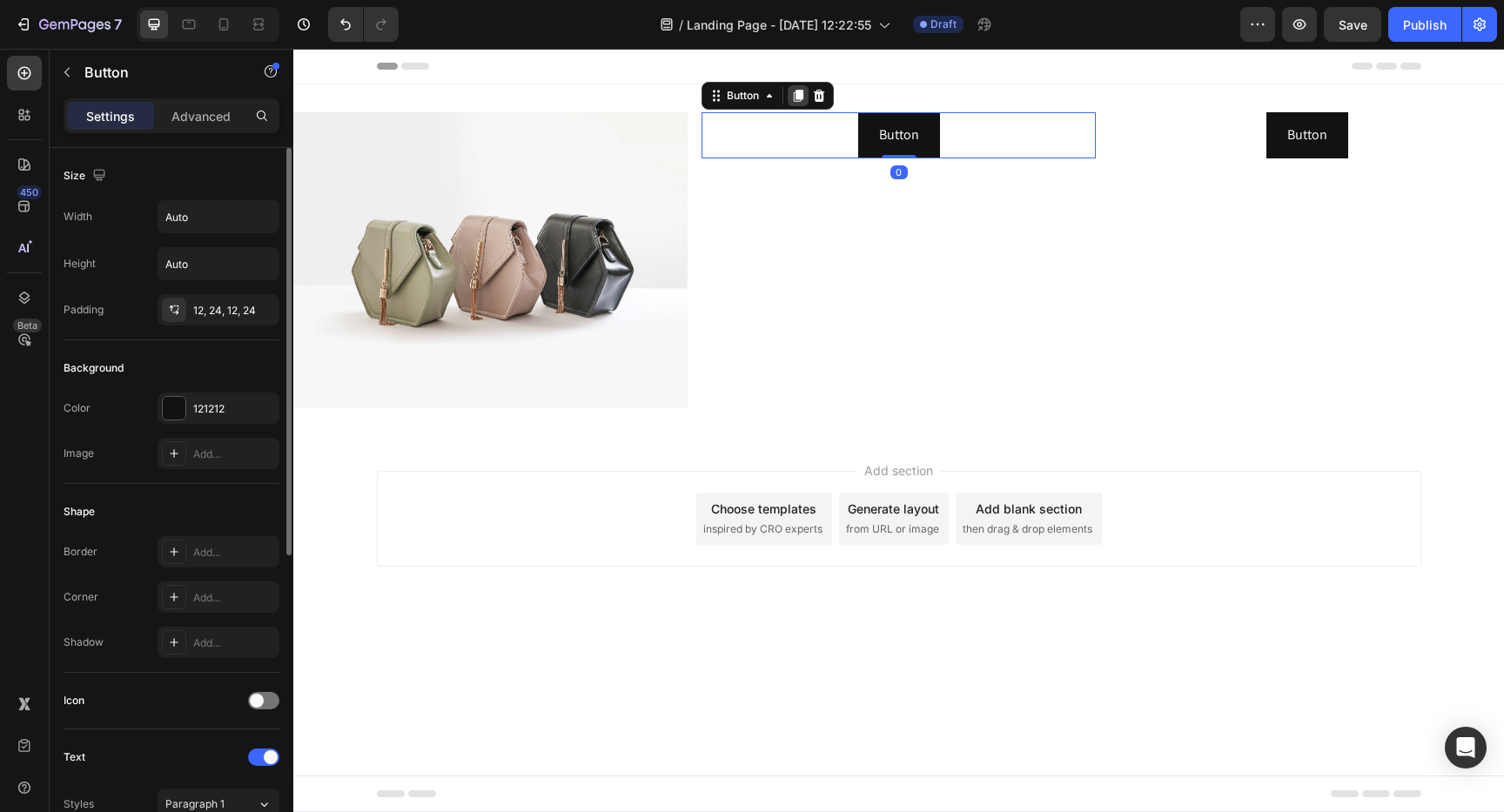
click at [799, 94] on icon at bounding box center [798, 96] width 9 height 12
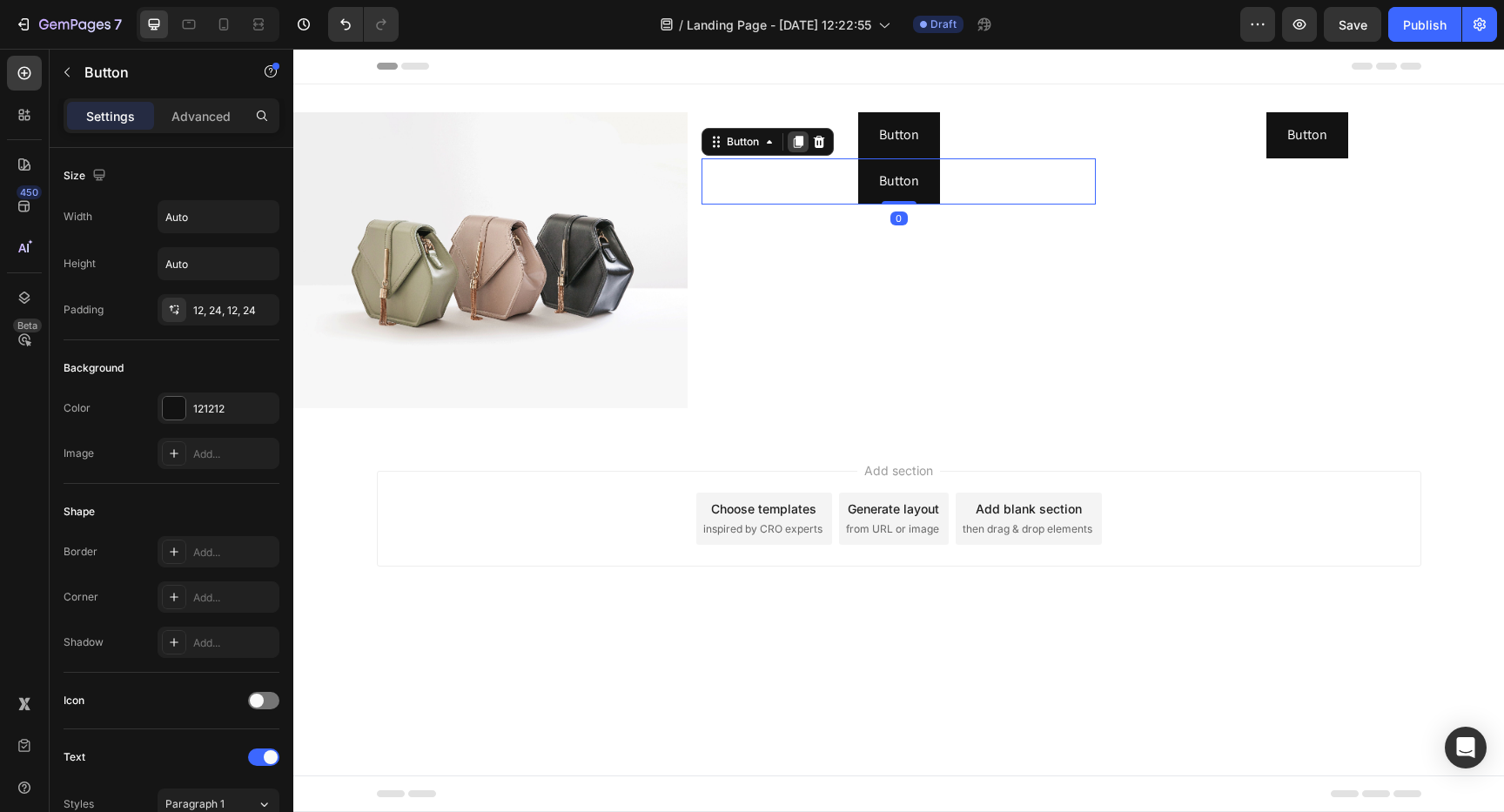
click at [802, 145] on icon at bounding box center [797, 141] width 14 height 14
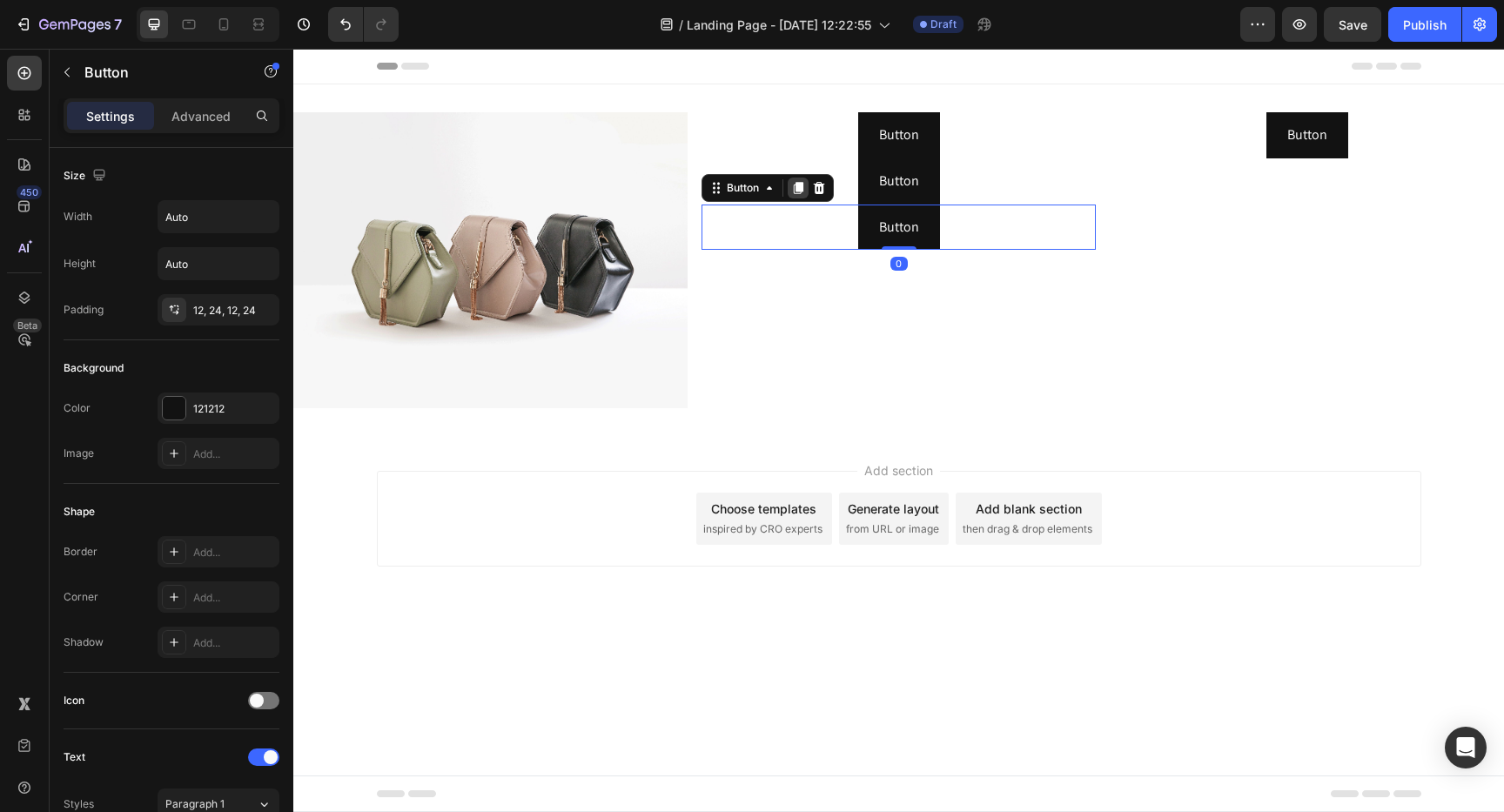
click at [804, 185] on icon at bounding box center [797, 187] width 14 height 14
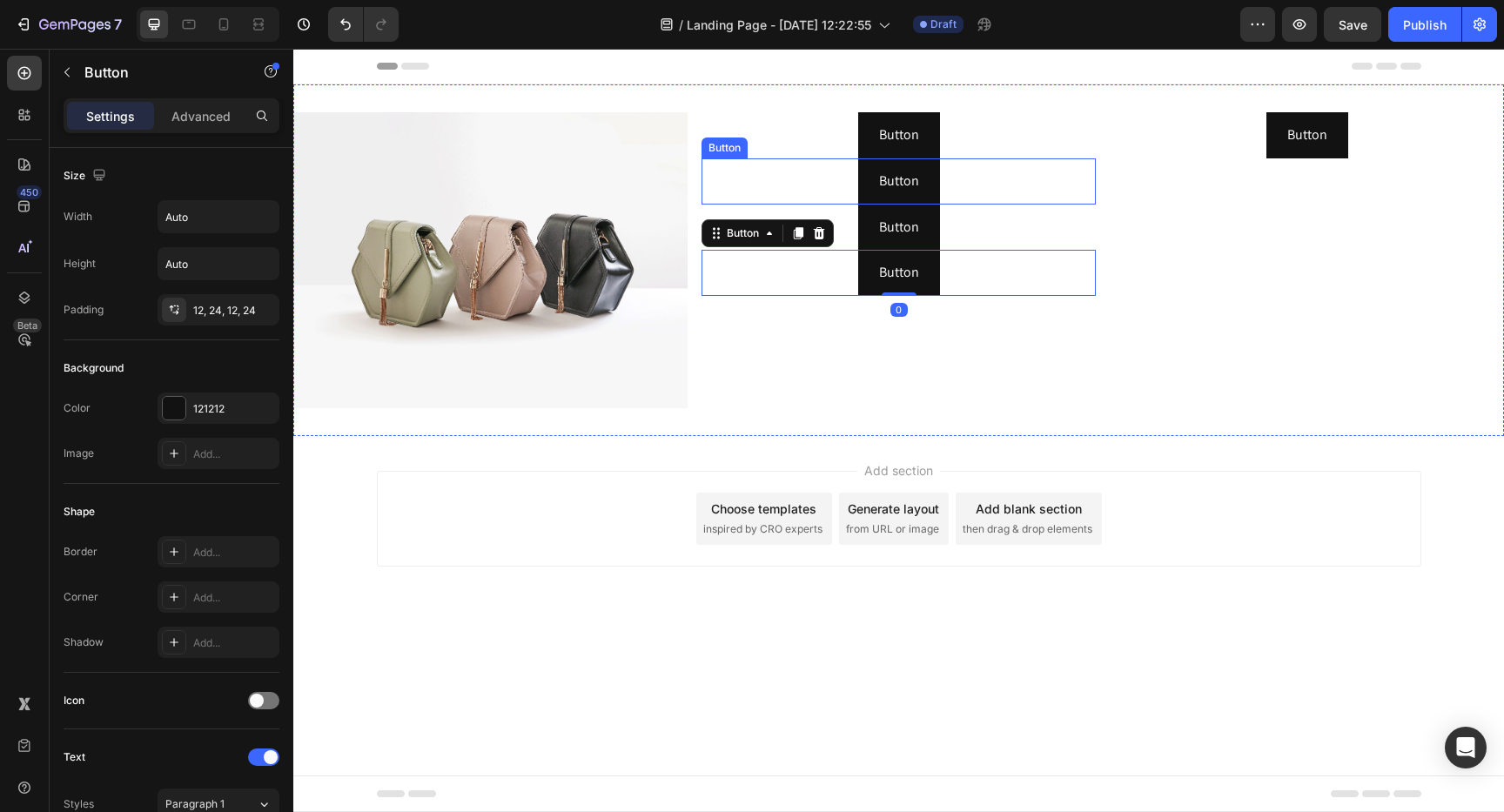
click at [842, 160] on div "Button Button" at bounding box center [898, 181] width 394 height 46
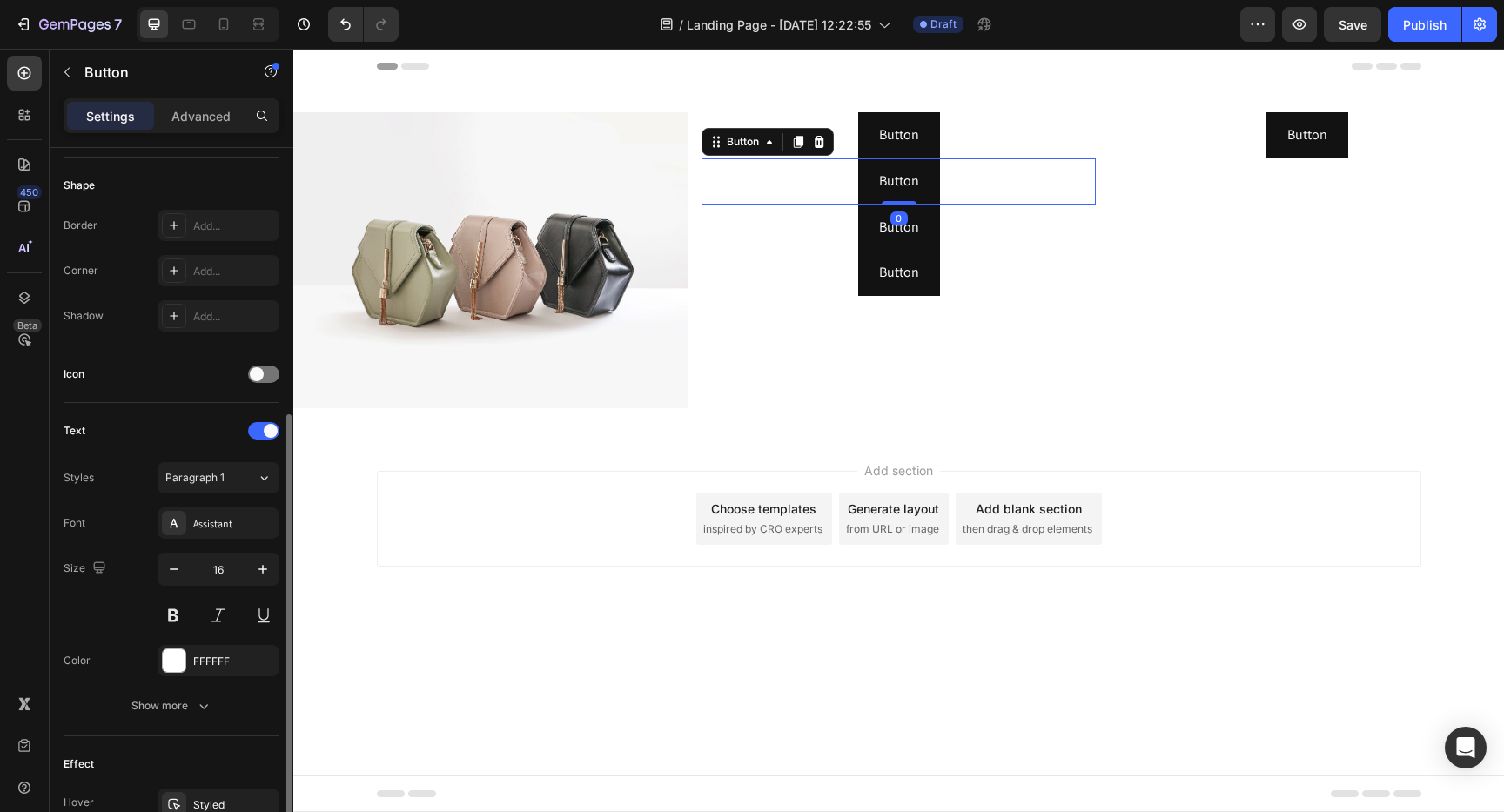
scroll to position [535, 0]
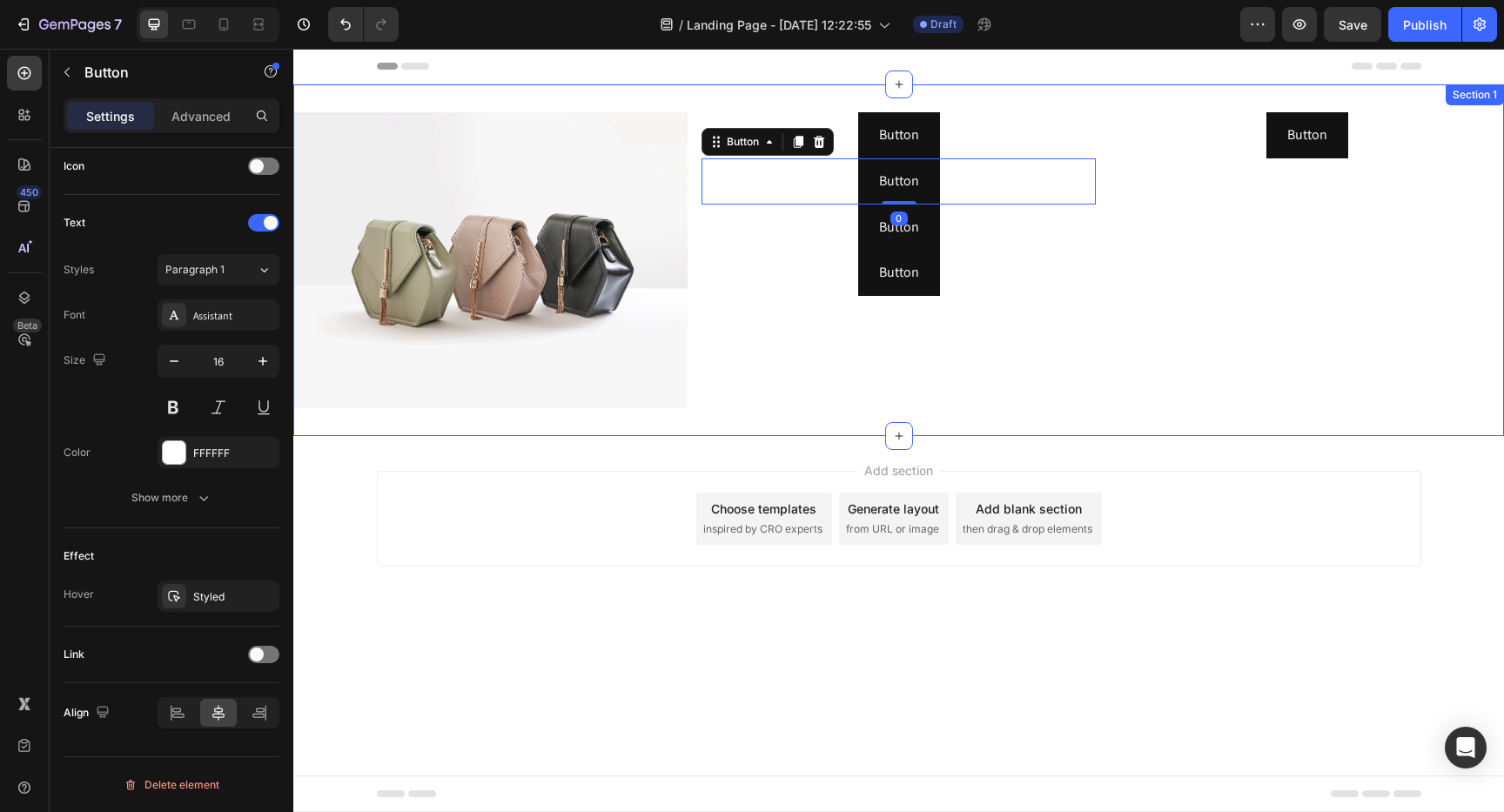
click at [704, 306] on div "Button Button Button Button 0 Button Button Button Button" at bounding box center [898, 260] width 394 height 296
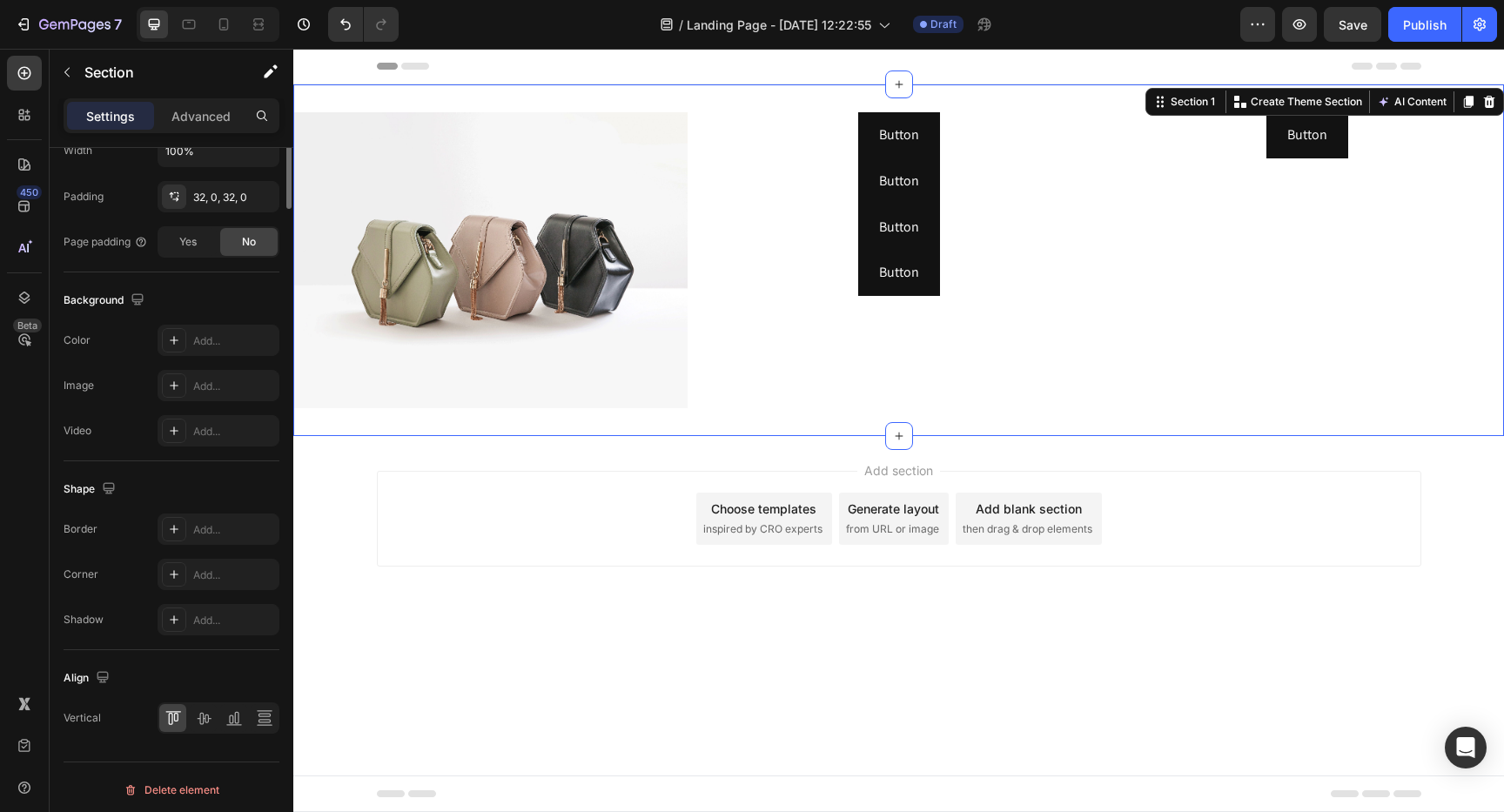
scroll to position [547, 0]
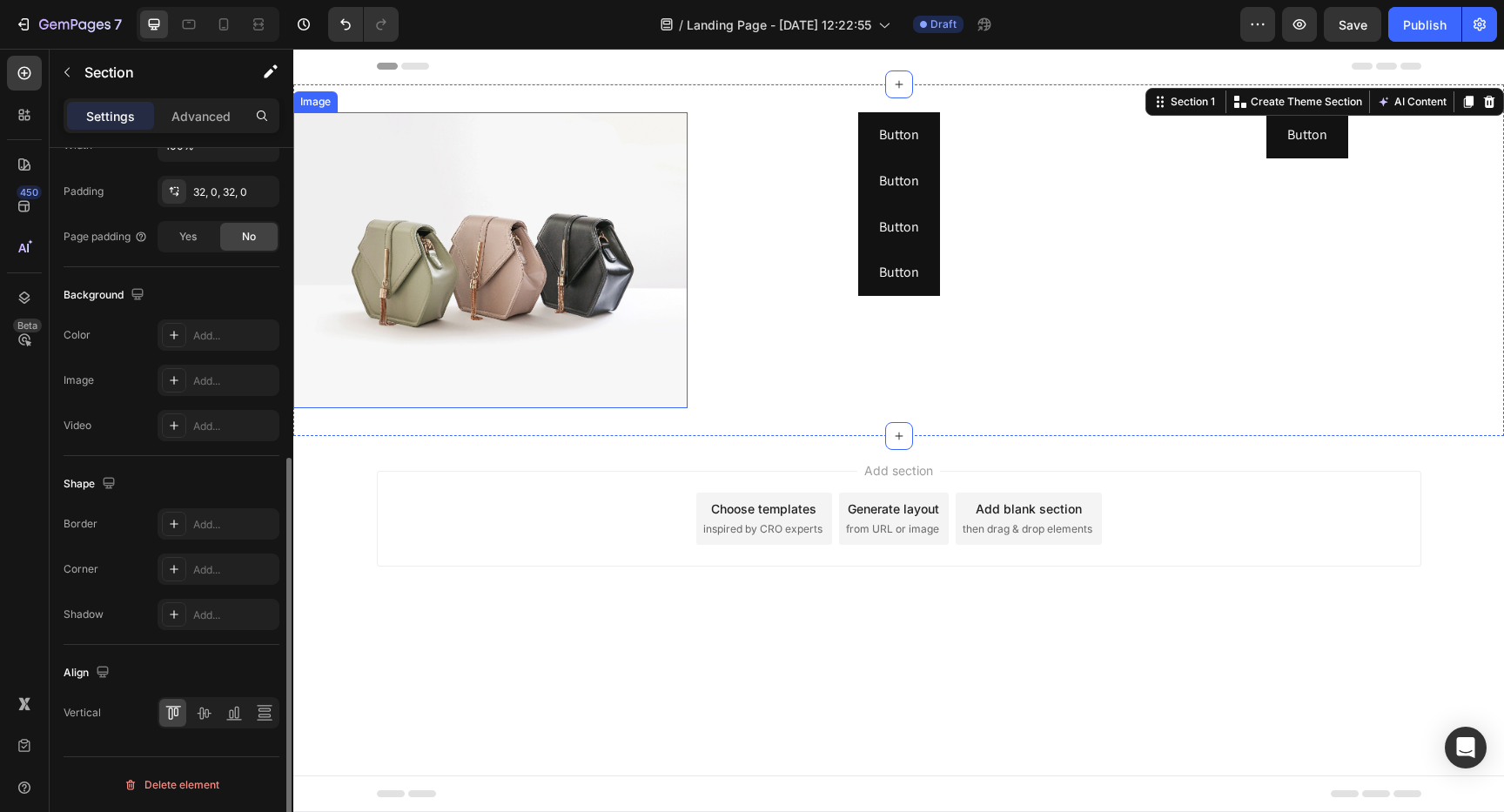
click at [541, 301] on img at bounding box center [490, 260] width 394 height 296
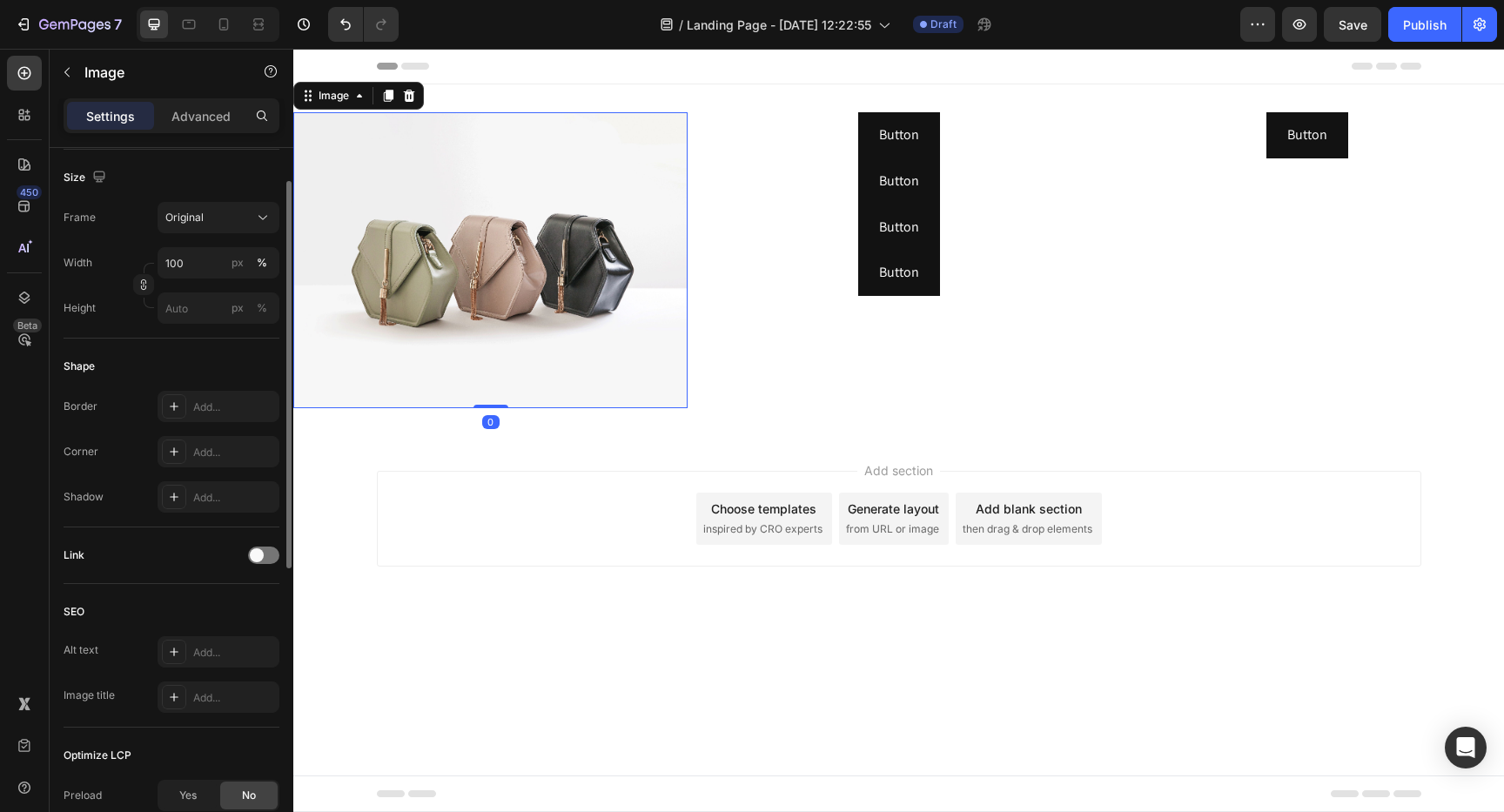
scroll to position [600, 0]
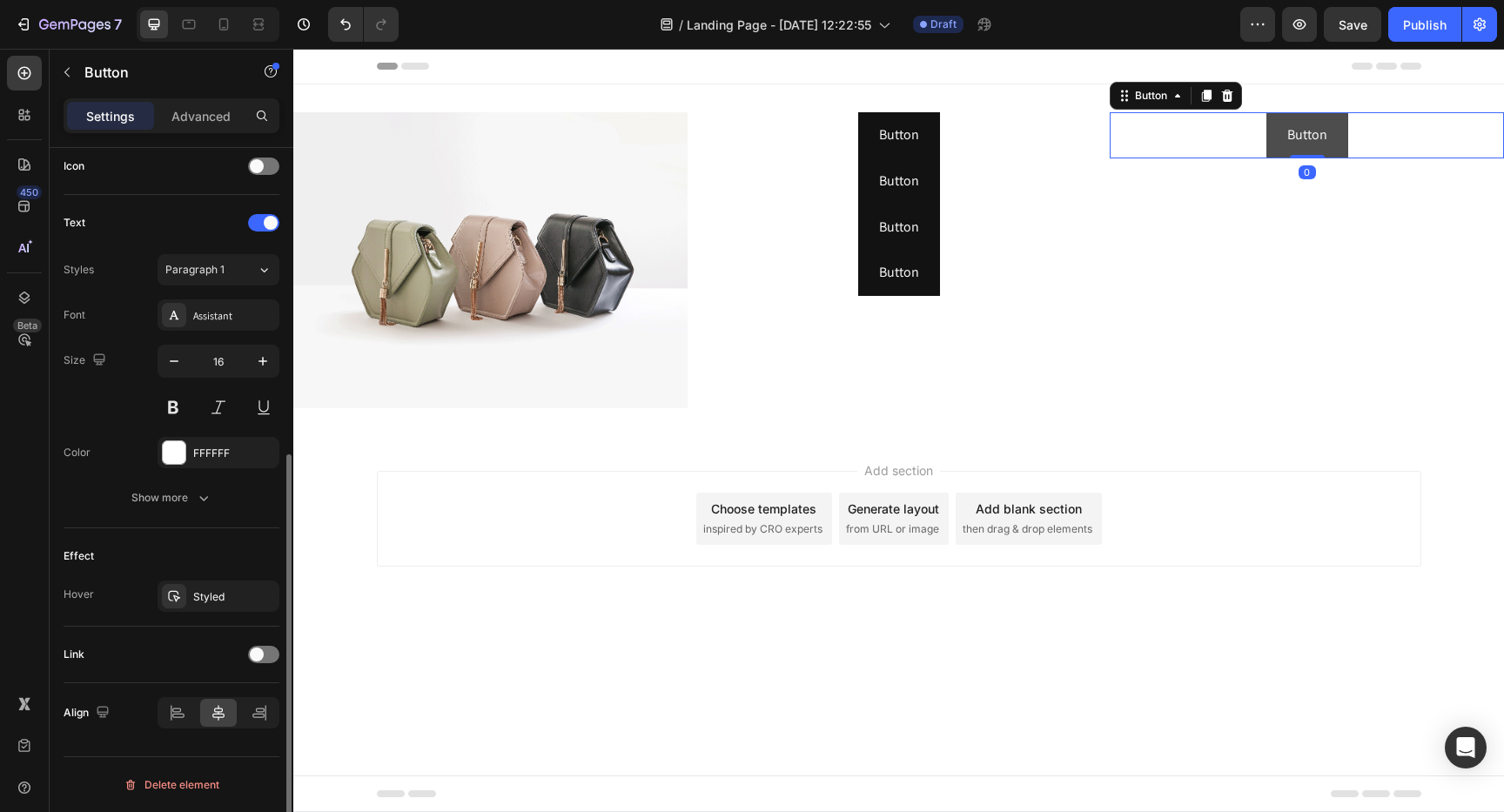
click at [1332, 133] on button "Button" at bounding box center [1306, 135] width 82 height 46
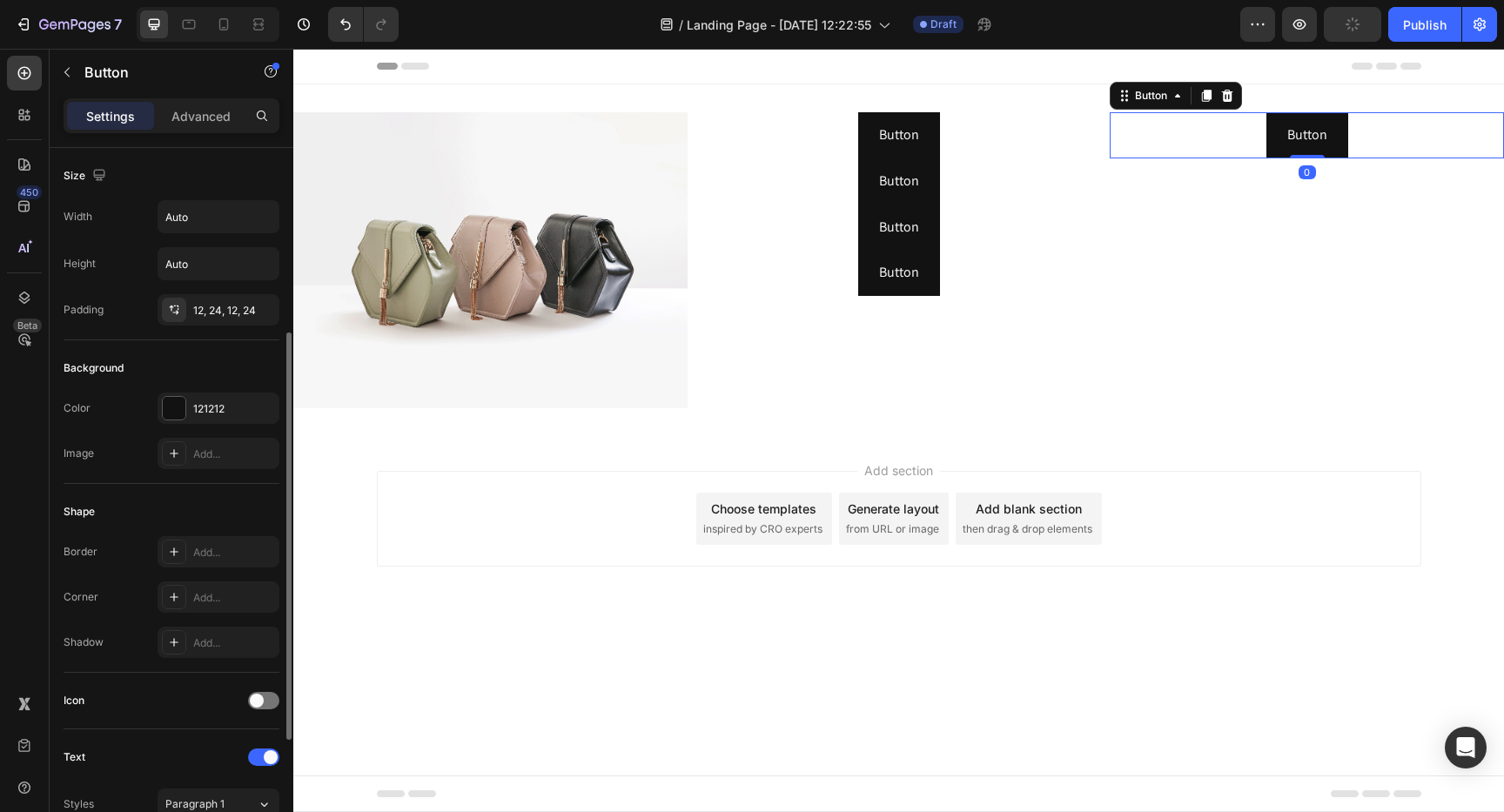
scroll to position [535, 0]
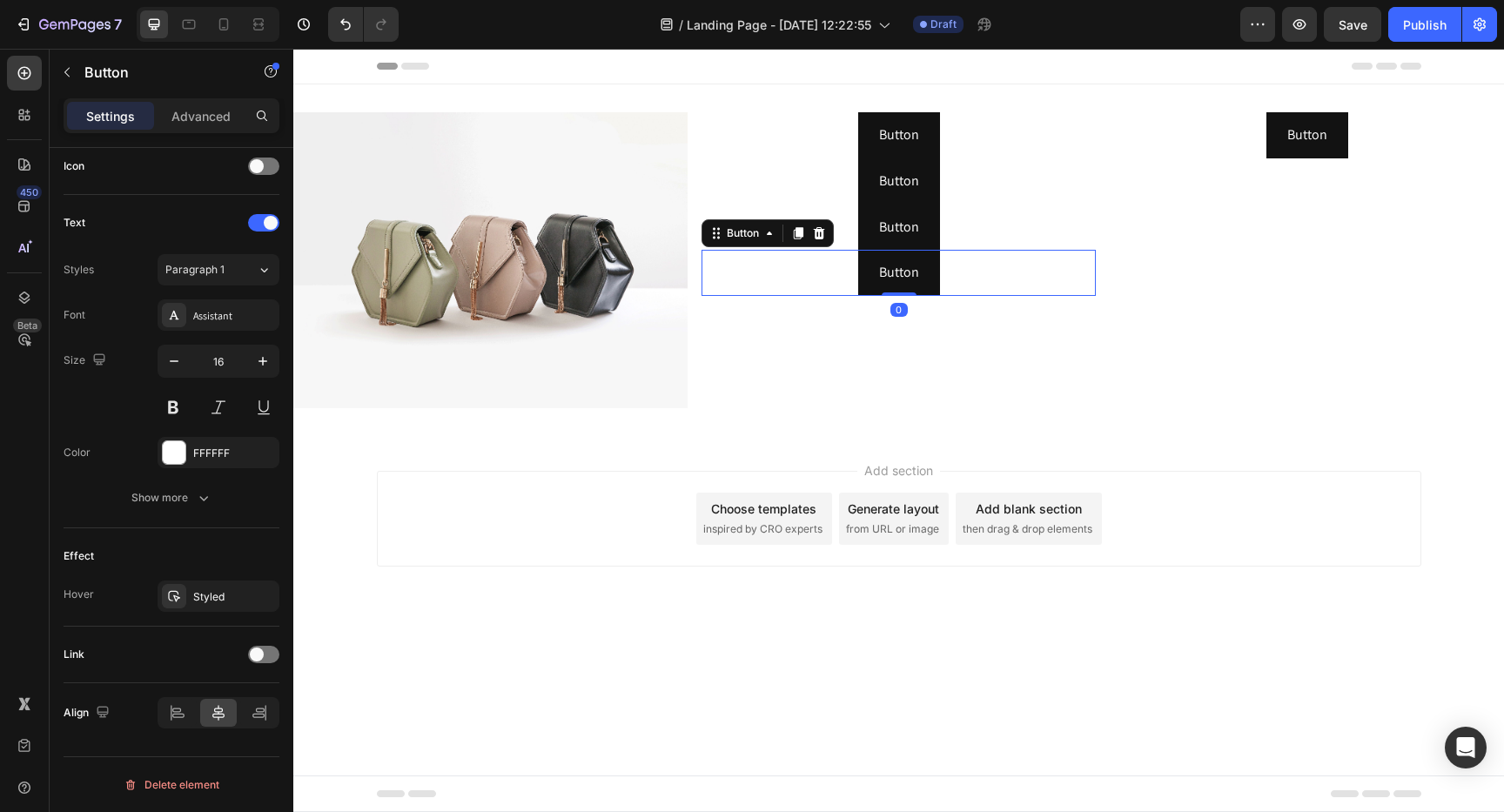
click at [774, 282] on div "Button Button 0" at bounding box center [898, 273] width 394 height 46
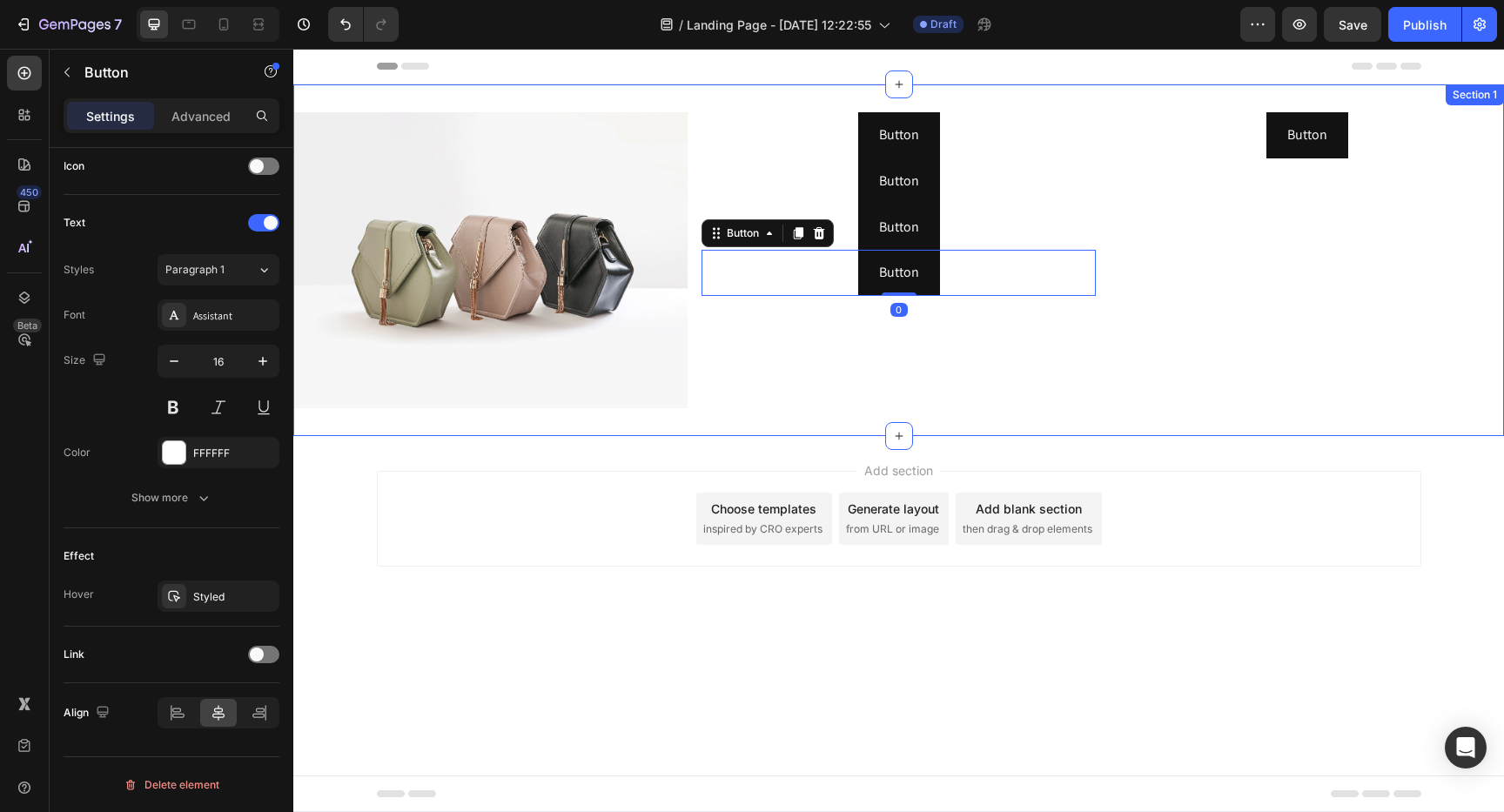
click at [778, 364] on div "Button Button Button Button Button Button Button Button 0" at bounding box center [898, 260] width 394 height 296
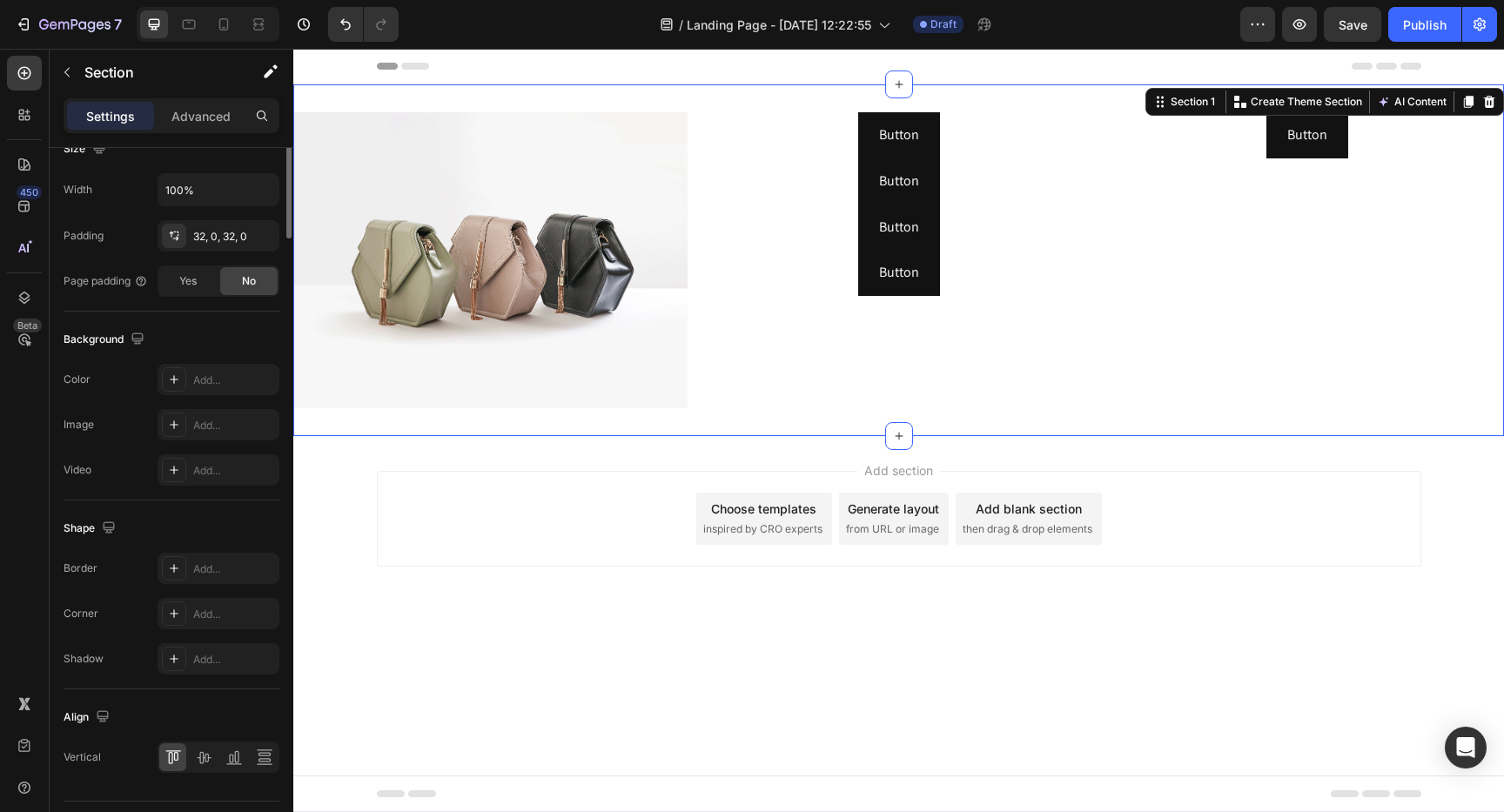
scroll to position [547, 0]
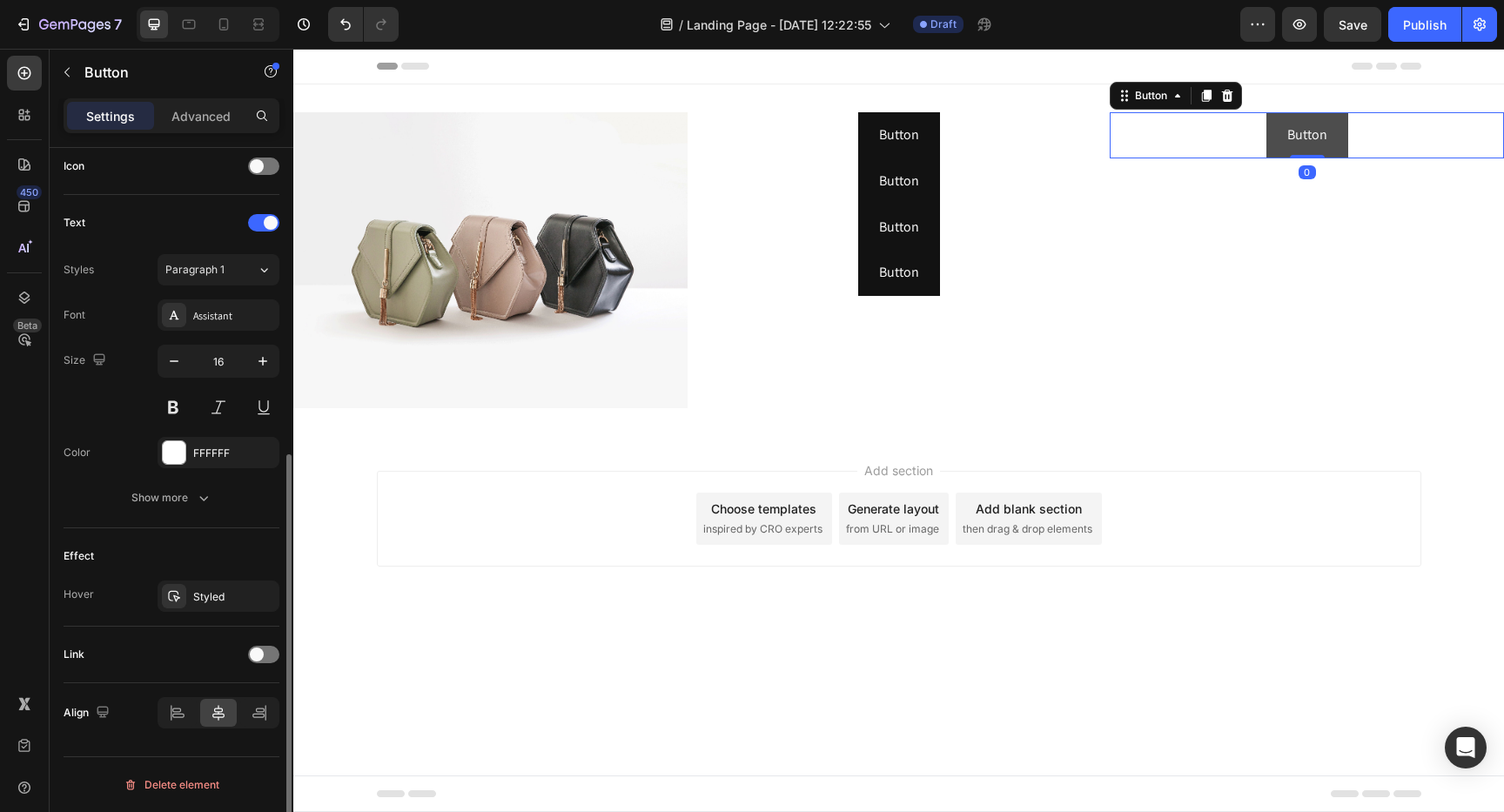
click at [1328, 147] on button "Button" at bounding box center [1306, 135] width 82 height 46
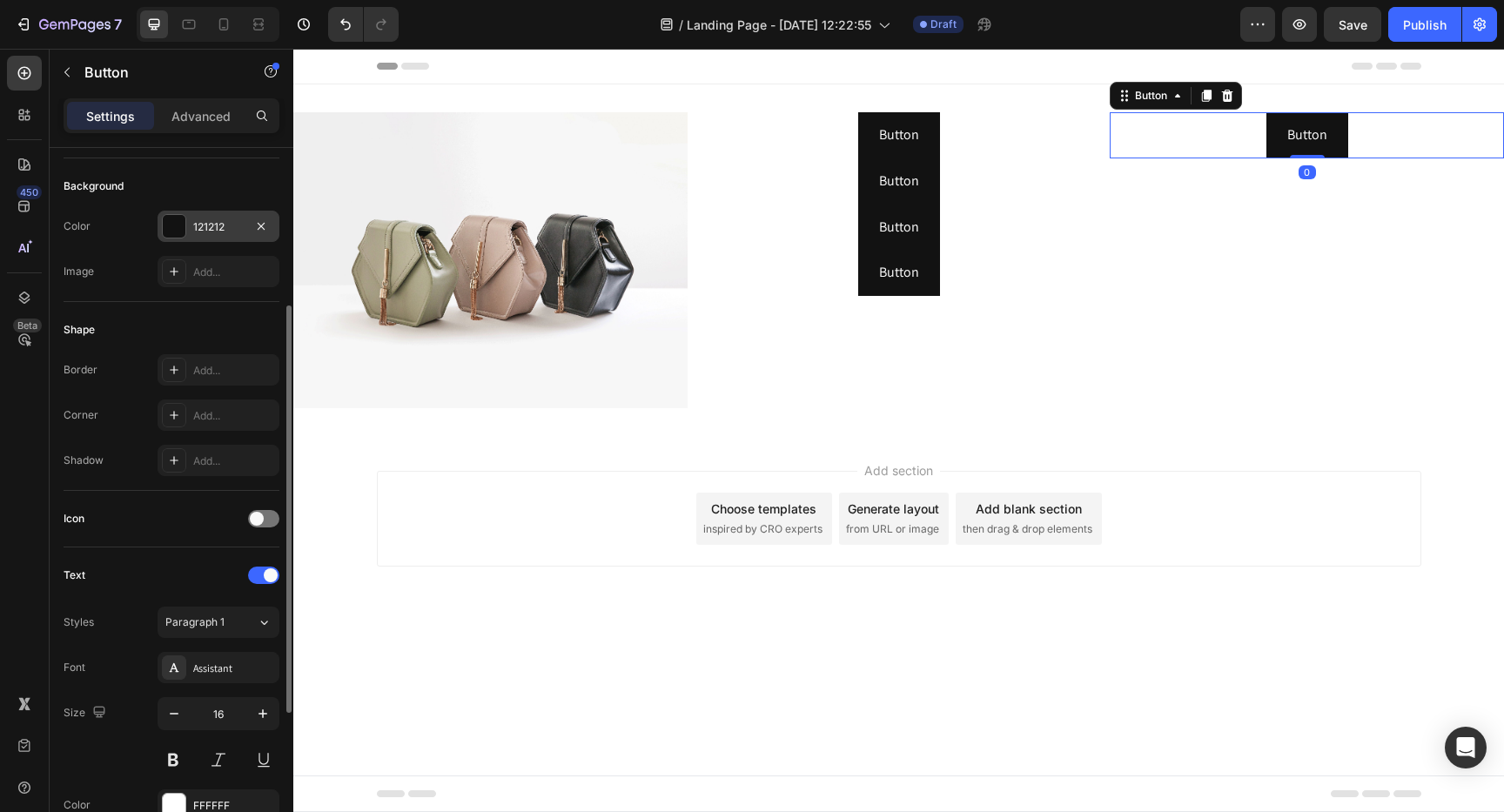
scroll to position [535, 0]
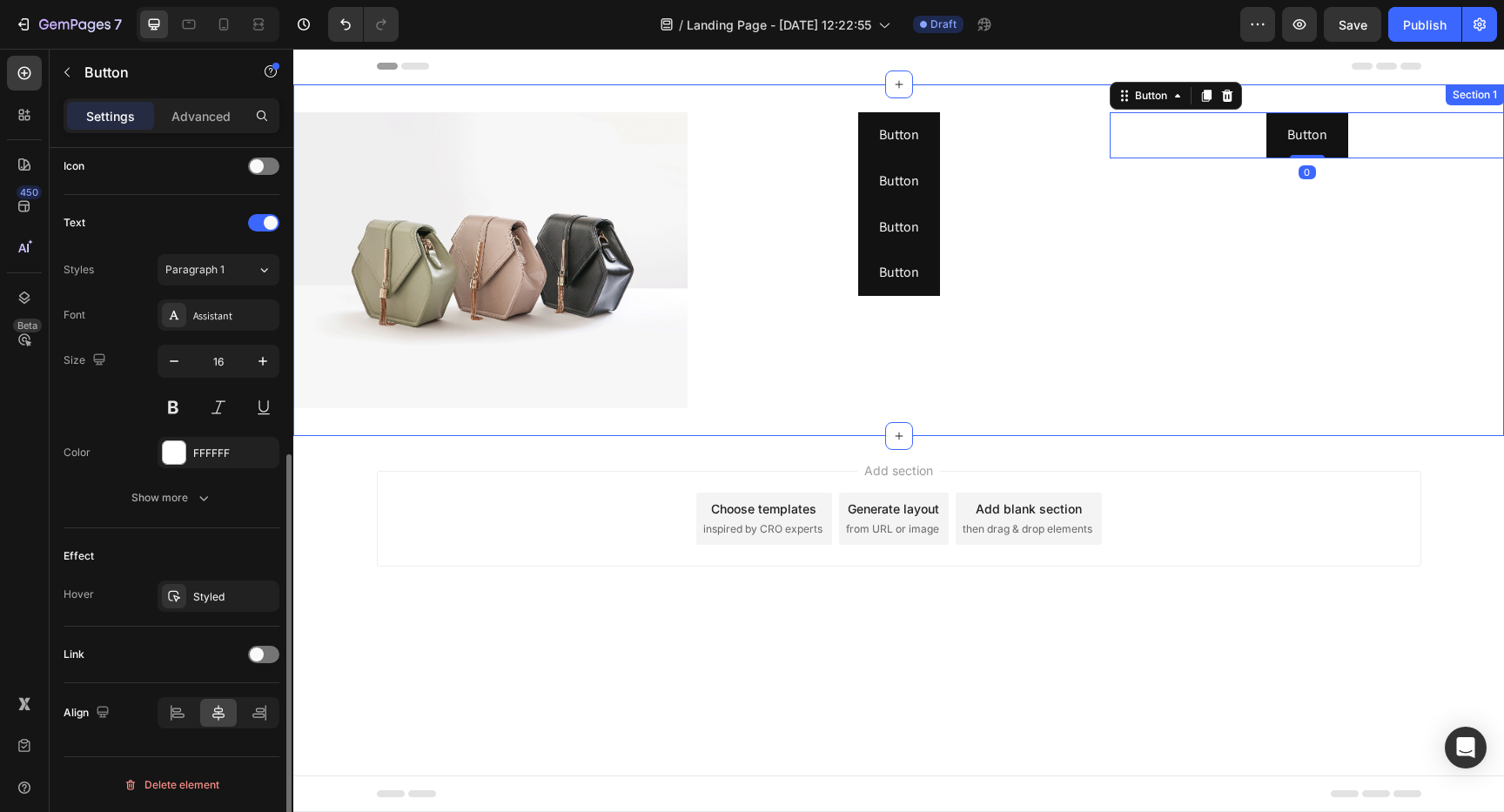
click at [789, 313] on div "Button Button Button Button Button Button Button Button" at bounding box center [898, 260] width 394 height 296
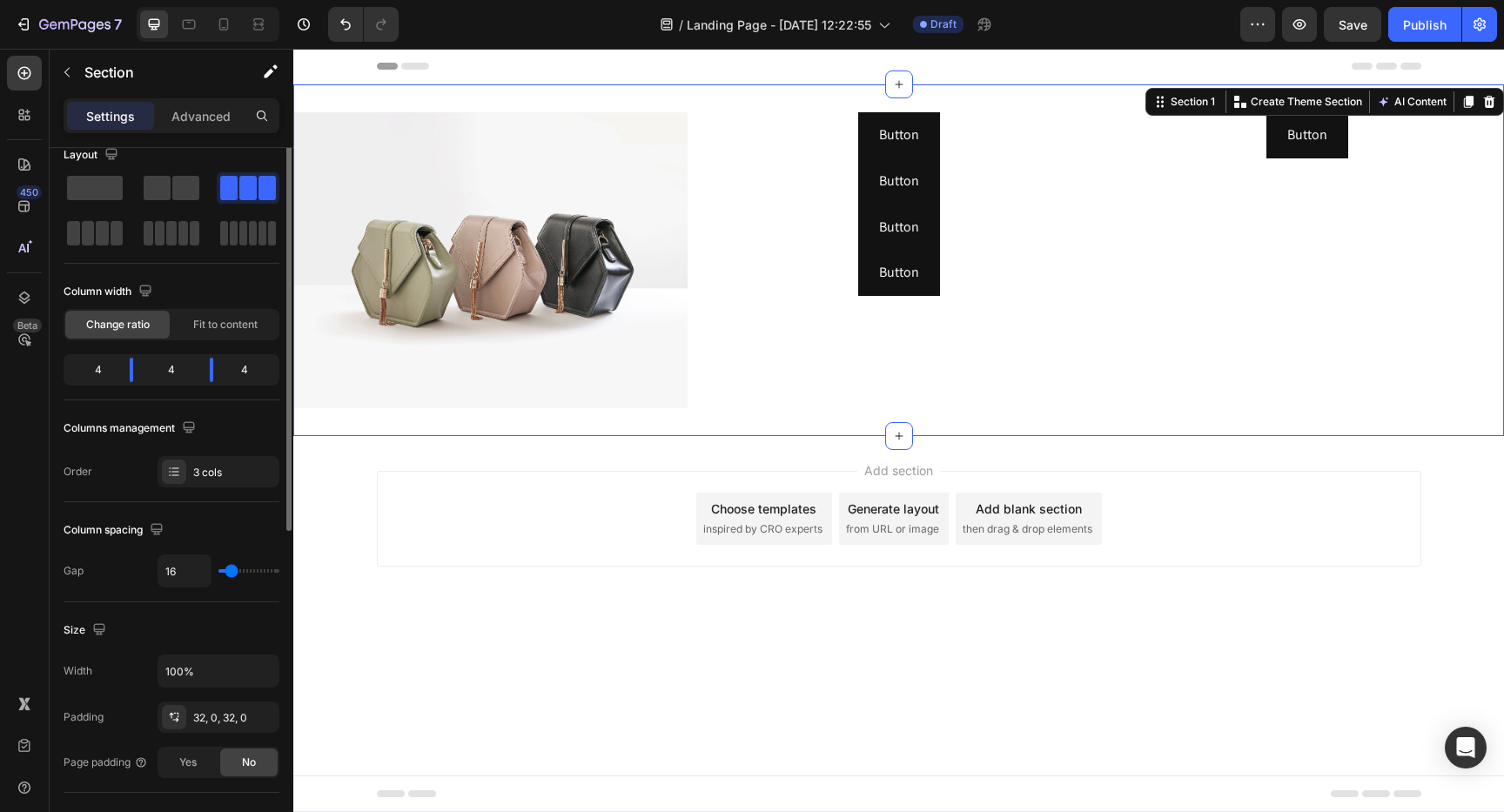
scroll to position [0, 0]
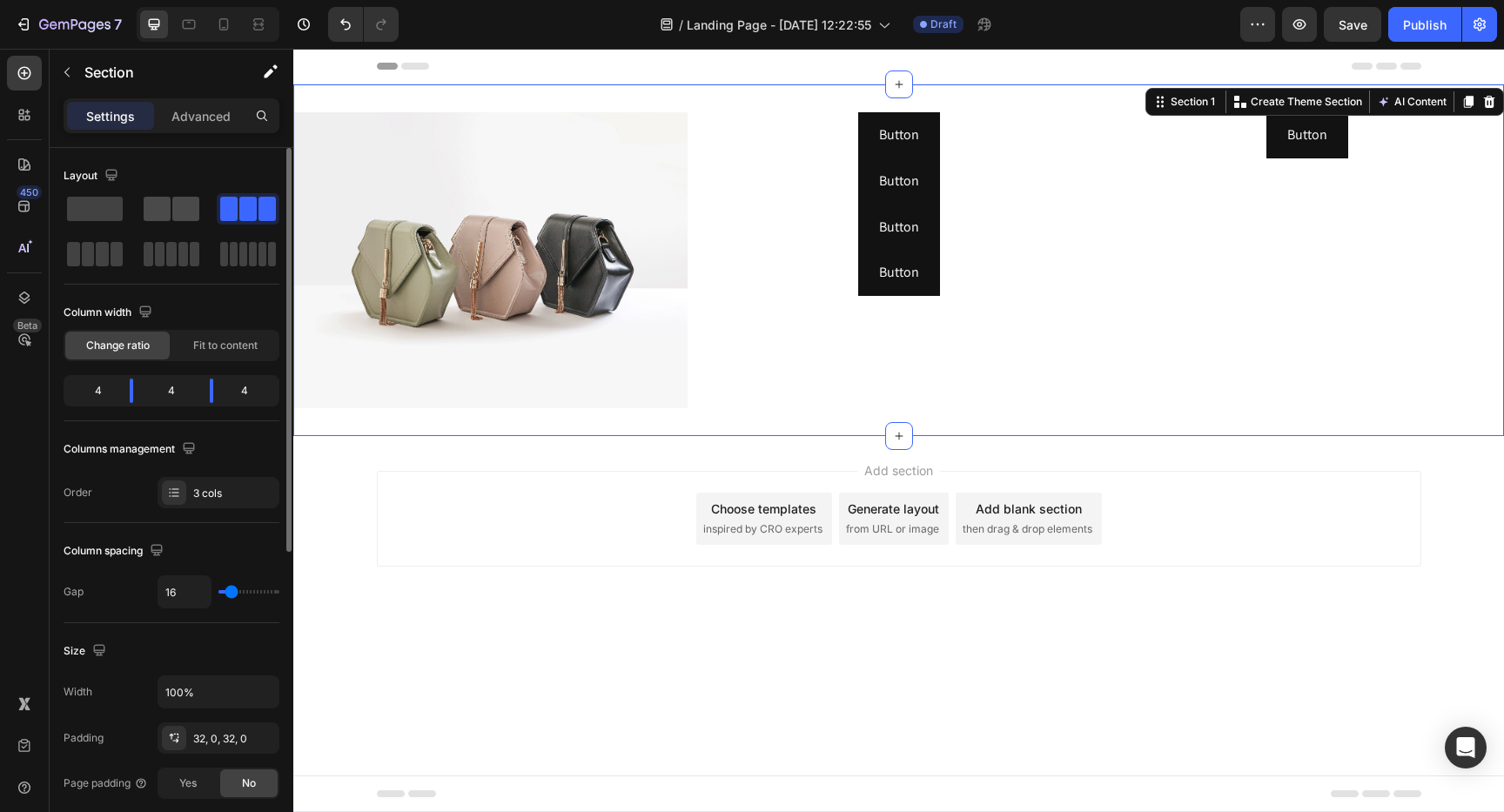
click at [151, 206] on span at bounding box center [156, 209] width 27 height 25
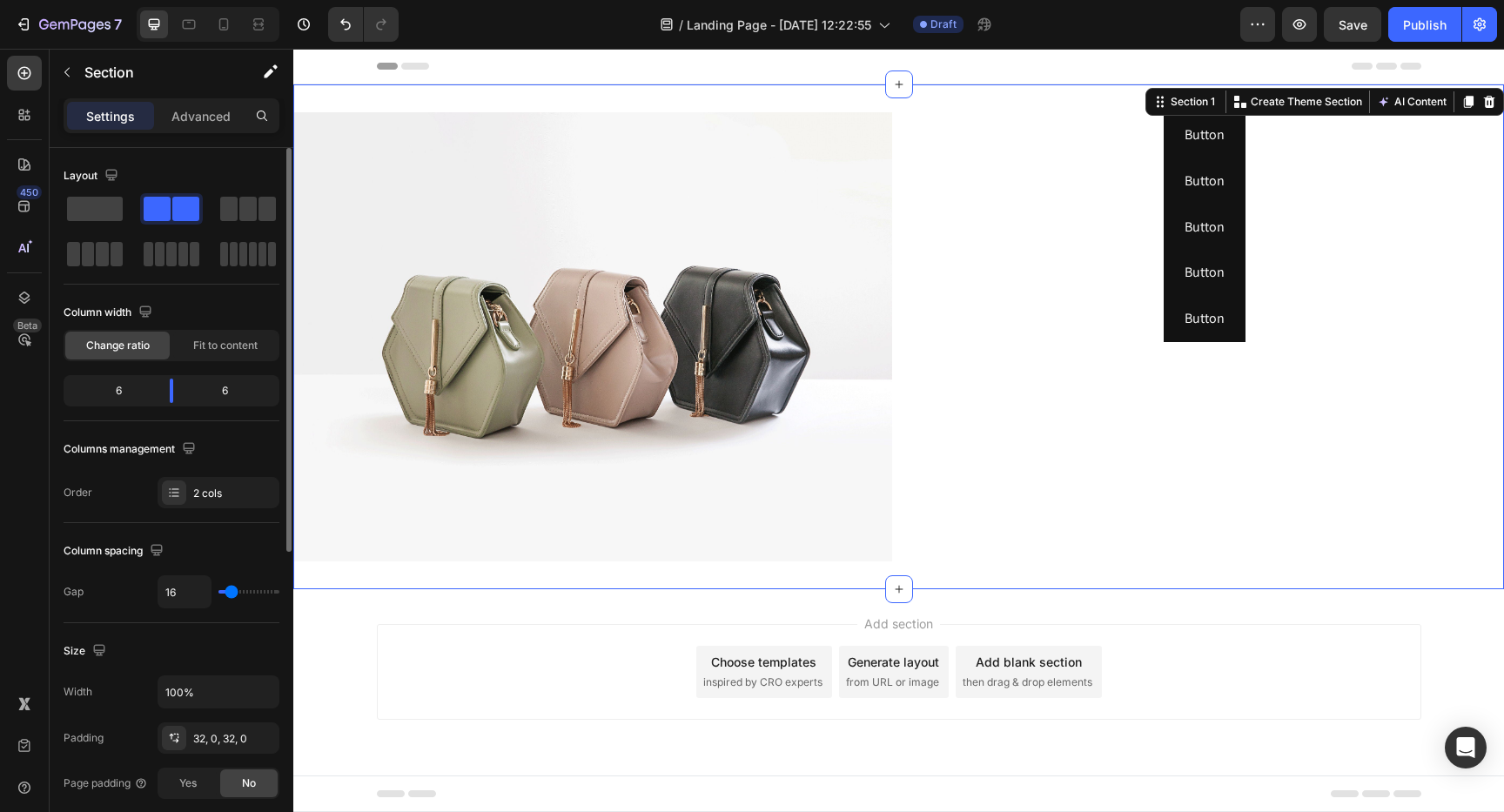
scroll to position [547, 0]
